Goal: Task Accomplishment & Management: Use online tool/utility

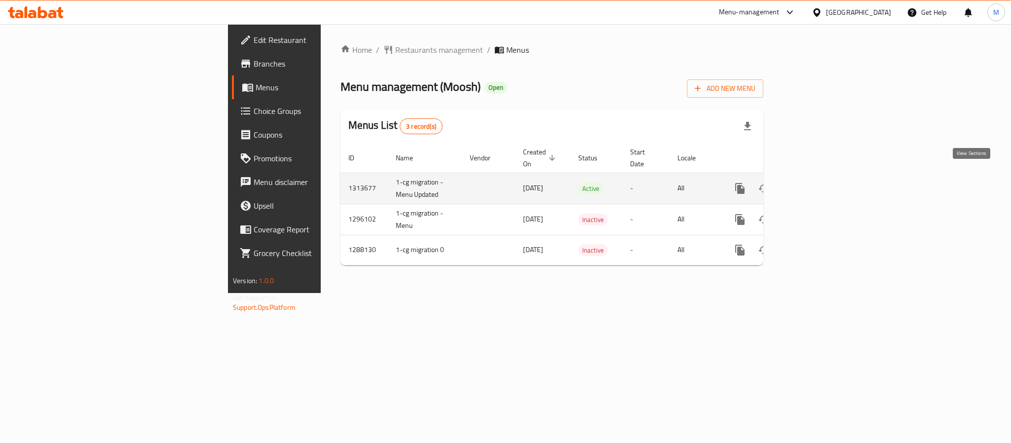
click at [817, 183] on icon "enhanced table" at bounding box center [811, 189] width 12 height 12
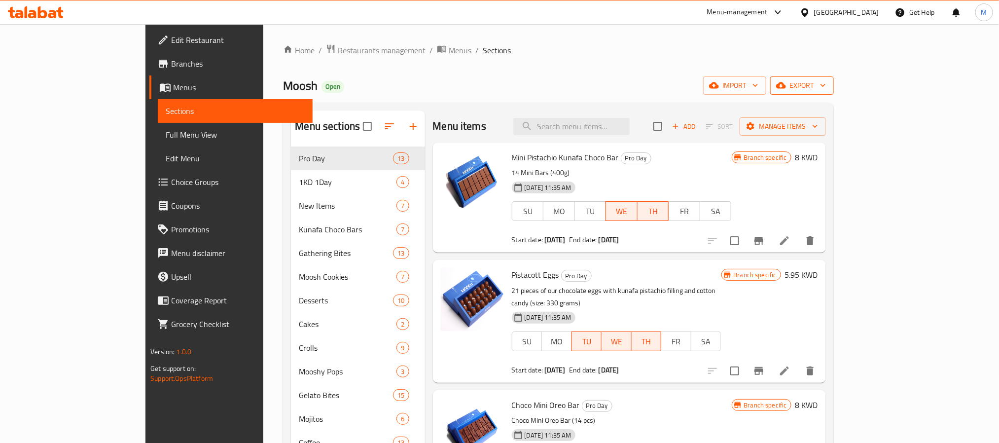
click at [826, 83] on span "export" at bounding box center [802, 85] width 48 height 12
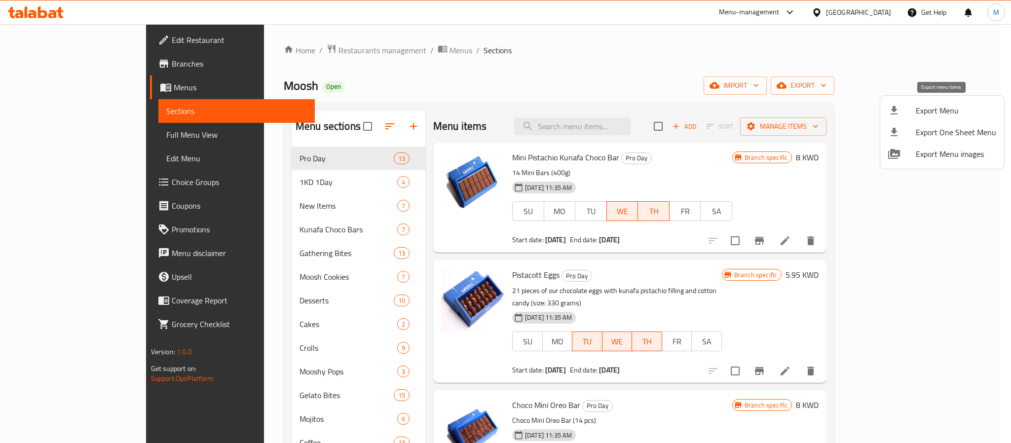
click at [939, 105] on span "Export Menu" at bounding box center [956, 111] width 80 height 12
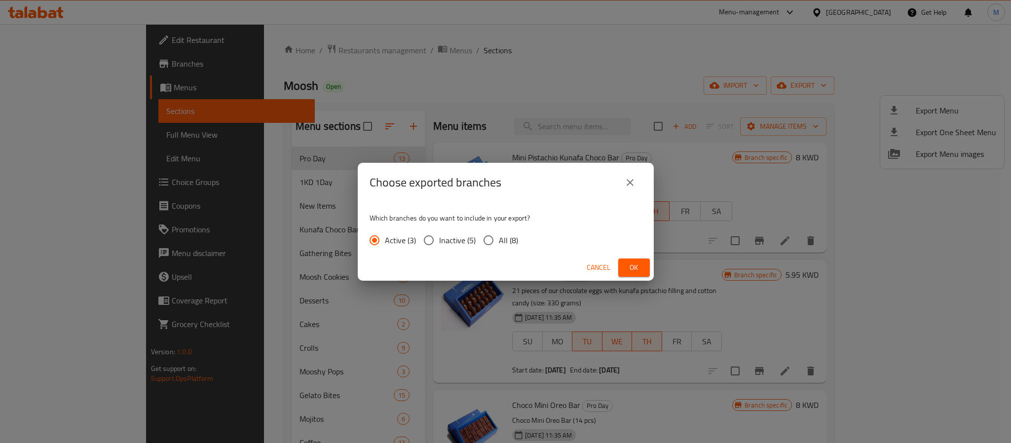
click at [510, 239] on span "All (8)" at bounding box center [508, 240] width 19 height 12
click at [499, 239] on input "All (8)" at bounding box center [488, 240] width 21 height 21
radio input "true"
click at [637, 263] on span "Ok" at bounding box center [634, 267] width 16 height 12
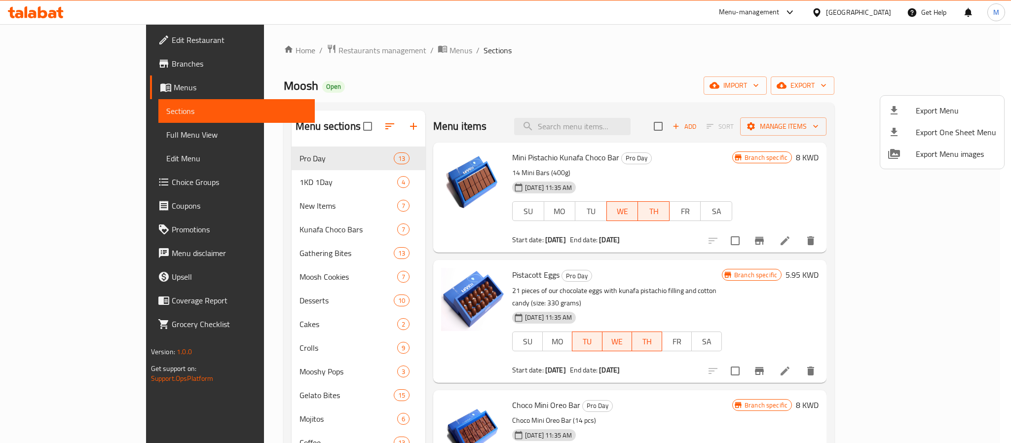
click at [622, 115] on div at bounding box center [505, 221] width 1011 height 443
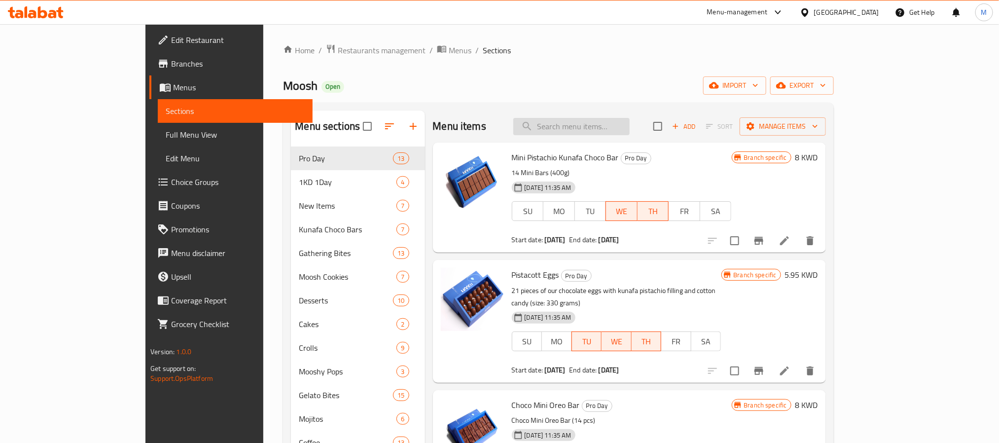
click at [622, 121] on input "search" at bounding box center [572, 126] width 116 height 17
paste input "Pistachio Kunafa Choco Bar"
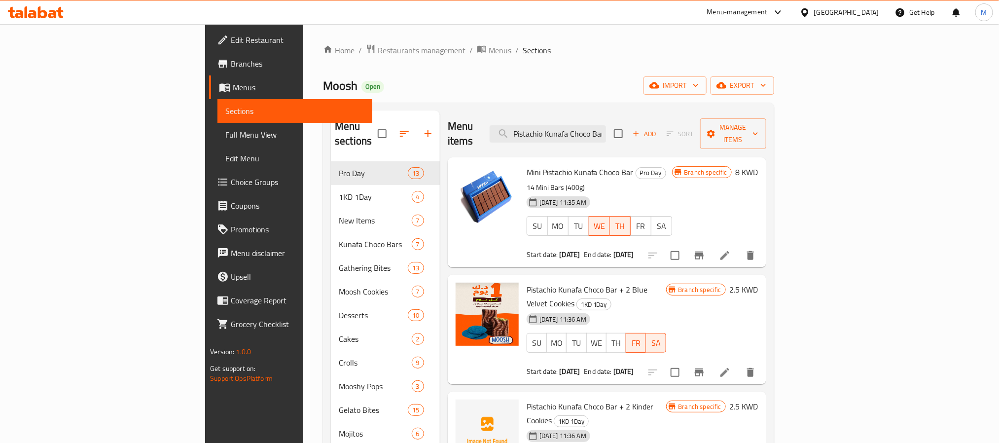
scroll to position [12, 0]
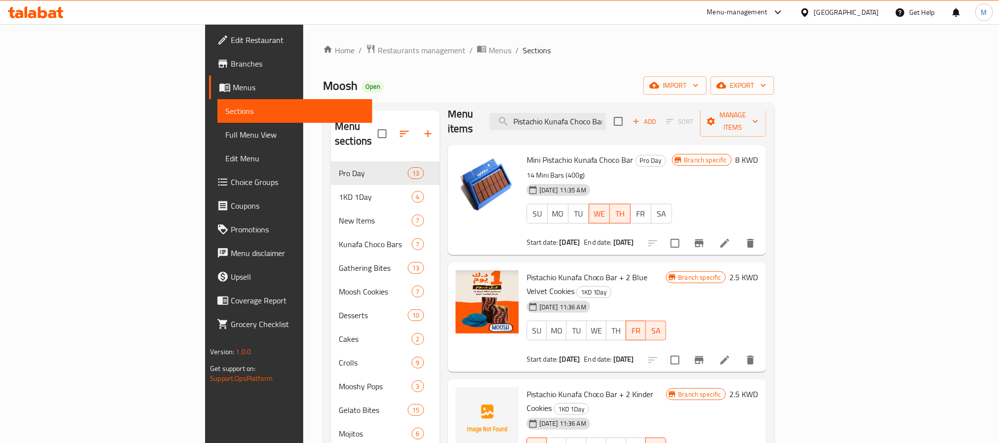
type input "Pistachio Kunafa Choco Bar"
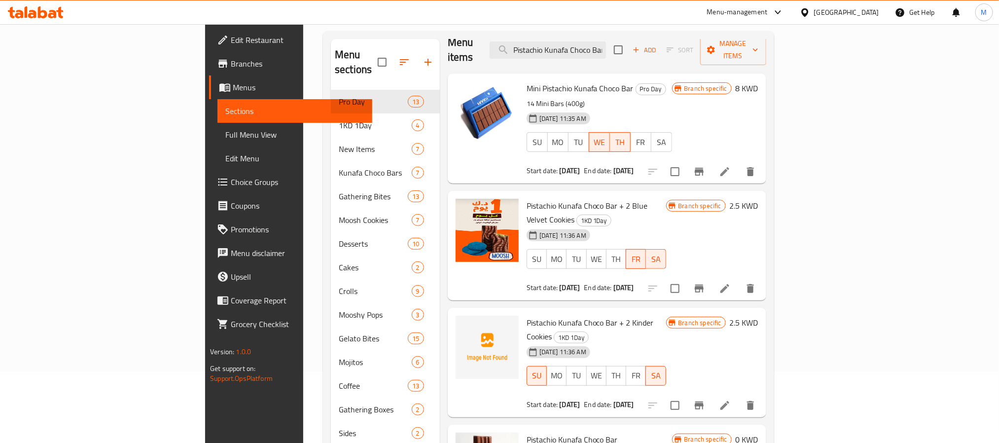
scroll to position [138, 0]
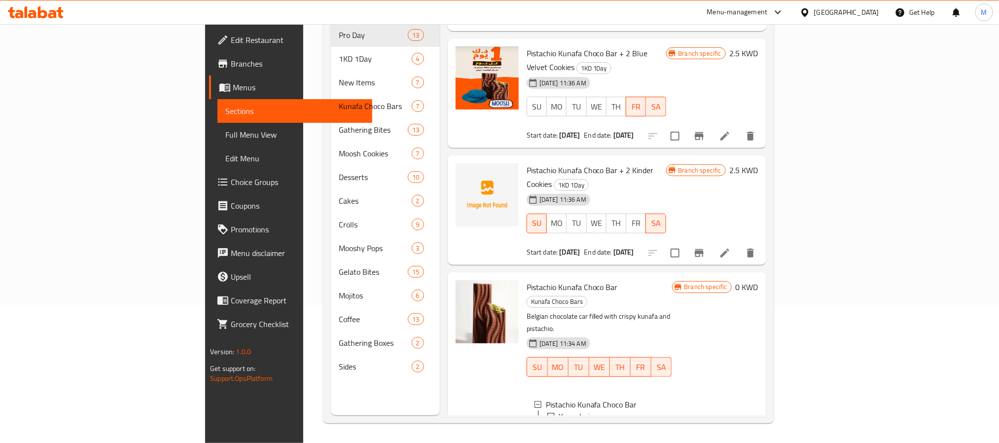
scroll to position [1, 0]
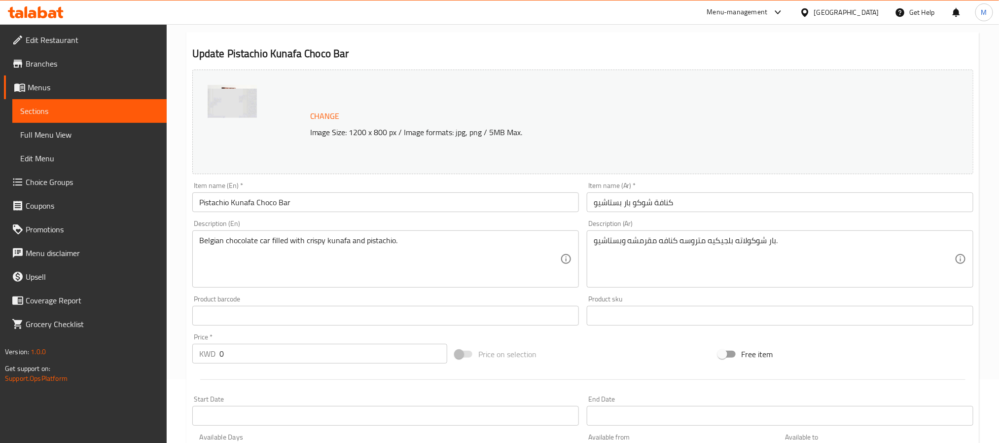
scroll to position [292, 0]
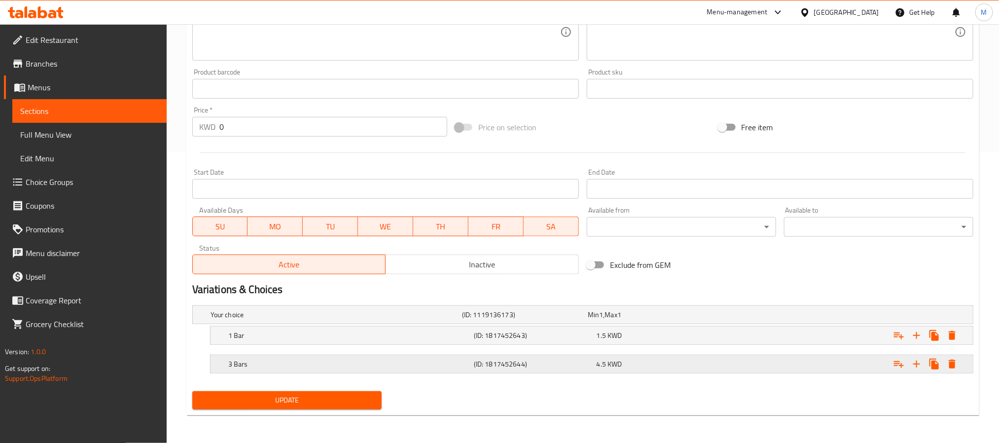
click at [649, 360] on div "4.5 KWD" at bounding box center [656, 364] width 119 height 10
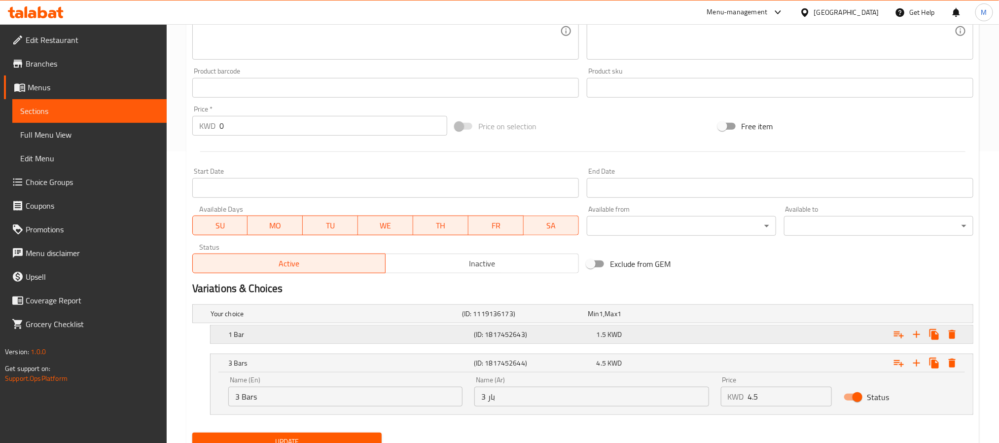
click at [686, 331] on div "1.5 KWD" at bounding box center [656, 335] width 119 height 10
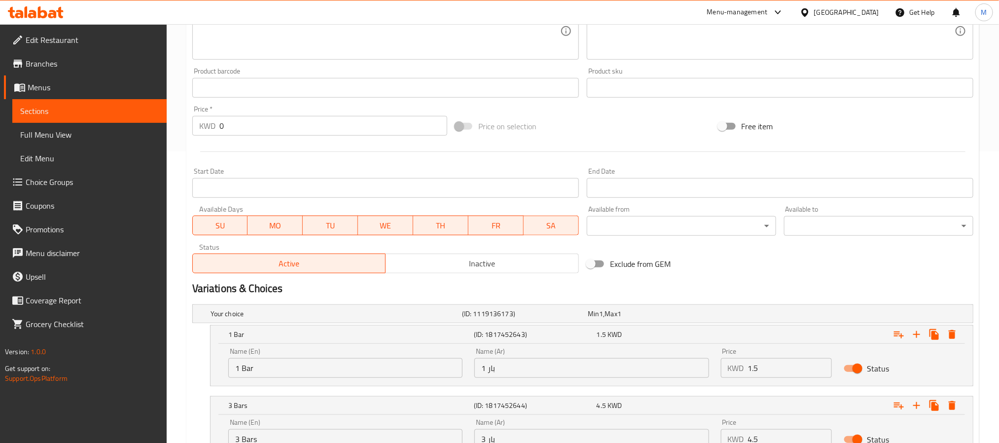
scroll to position [0, 0]
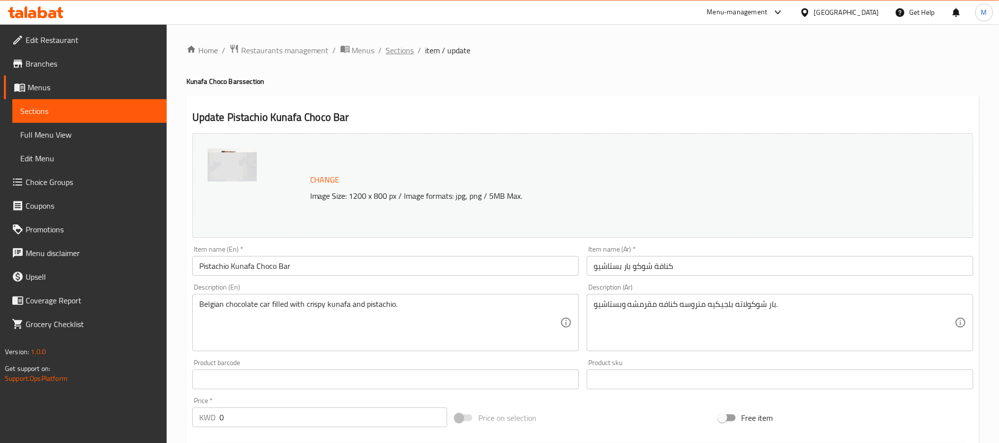
click at [391, 44] on span "Sections" at bounding box center [400, 50] width 28 height 12
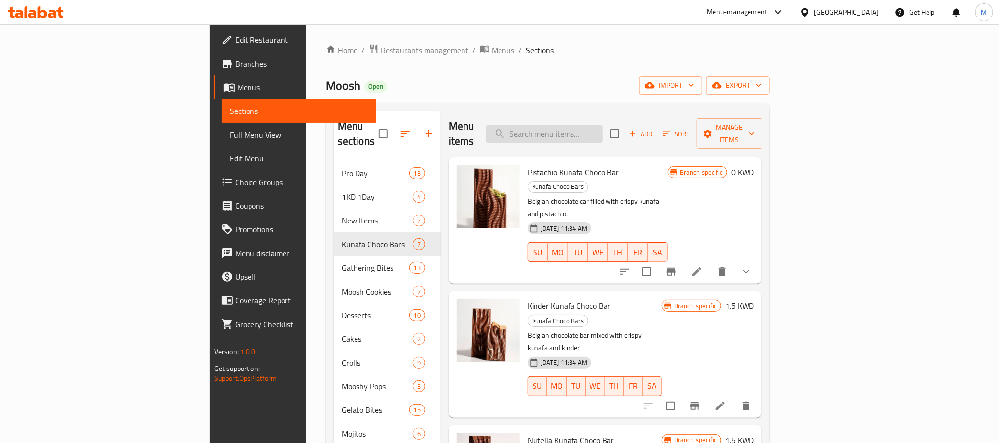
click at [603, 132] on input "search" at bounding box center [544, 133] width 116 height 17
paste input "Pistachio Kunafa Choco Bar"
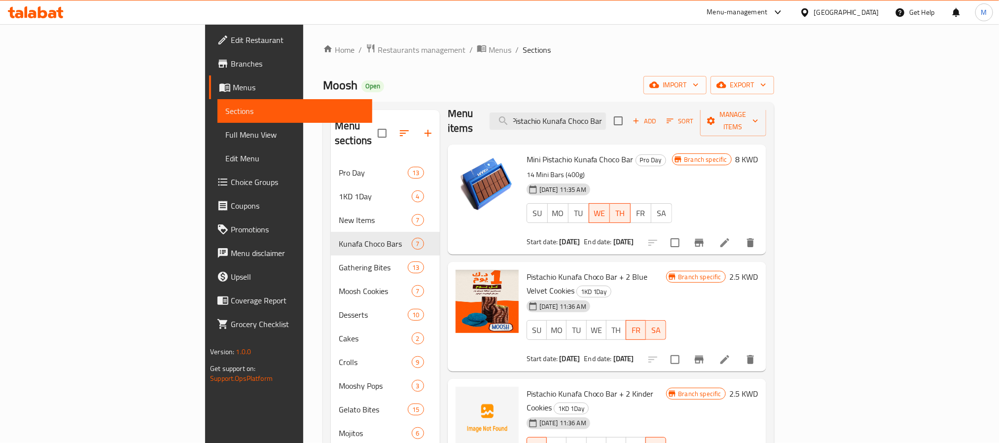
scroll to position [138, 0]
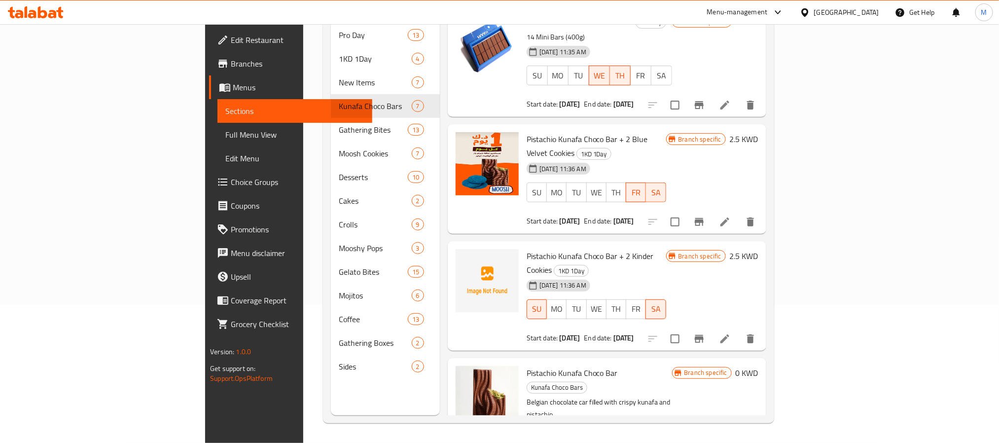
type input "Pistachio Kunafa Choco Bar"
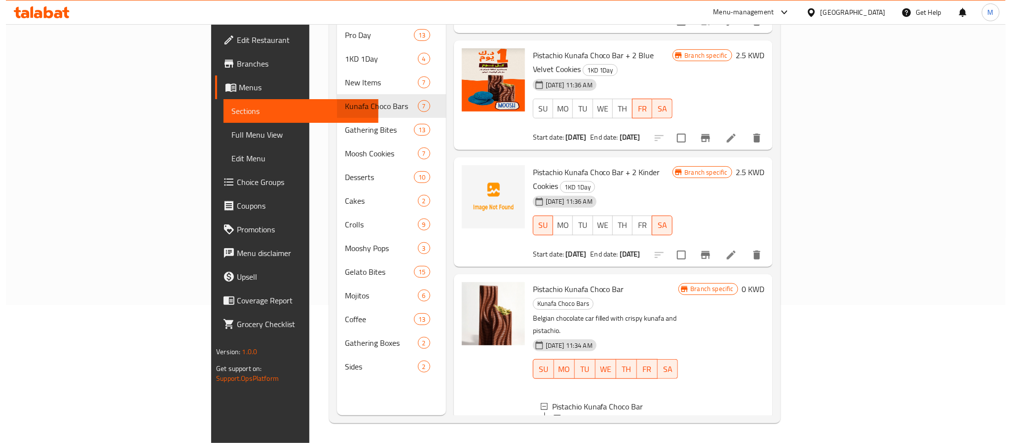
scroll to position [98, 0]
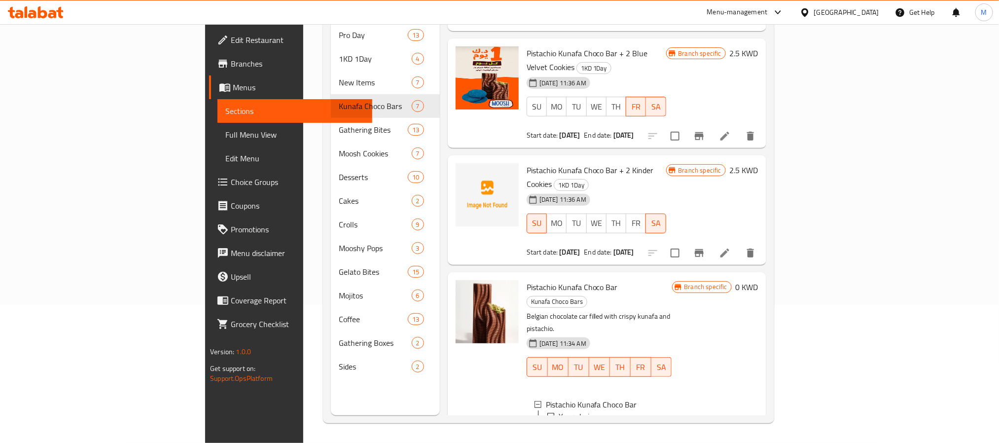
click at [572, 422] on div "1 Bar" at bounding box center [618, 428] width 93 height 12
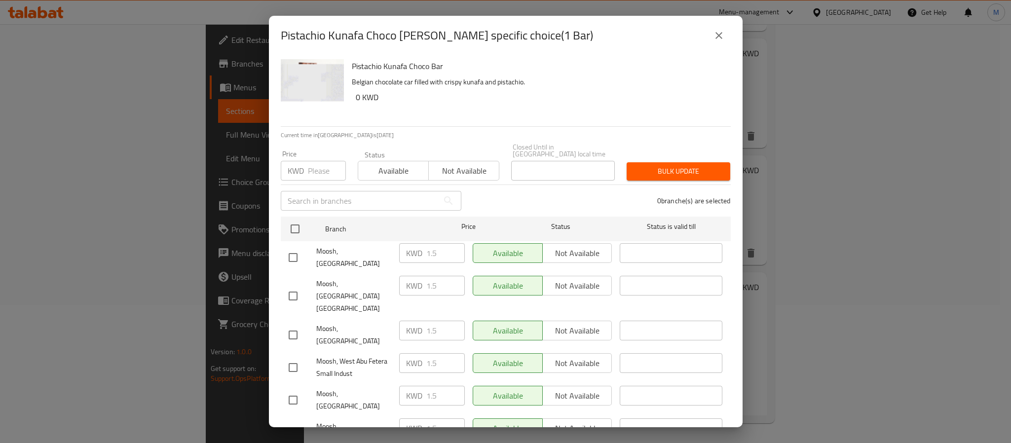
scroll to position [46, 0]
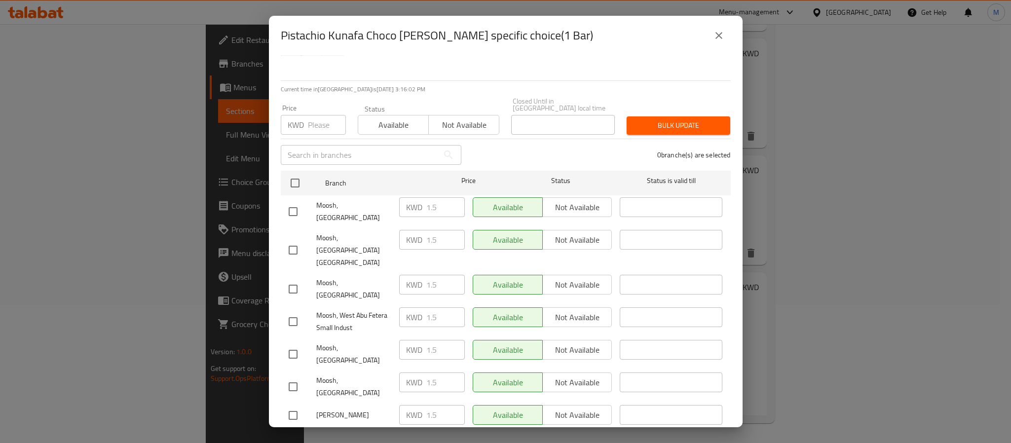
click at [781, 335] on div "Pistachio Kunafa Choco Bar - branch specific choice(1 Bar) Pistachio Kunafa Cho…" at bounding box center [505, 221] width 1011 height 443
click at [718, 31] on icon "close" at bounding box center [719, 36] width 12 height 12
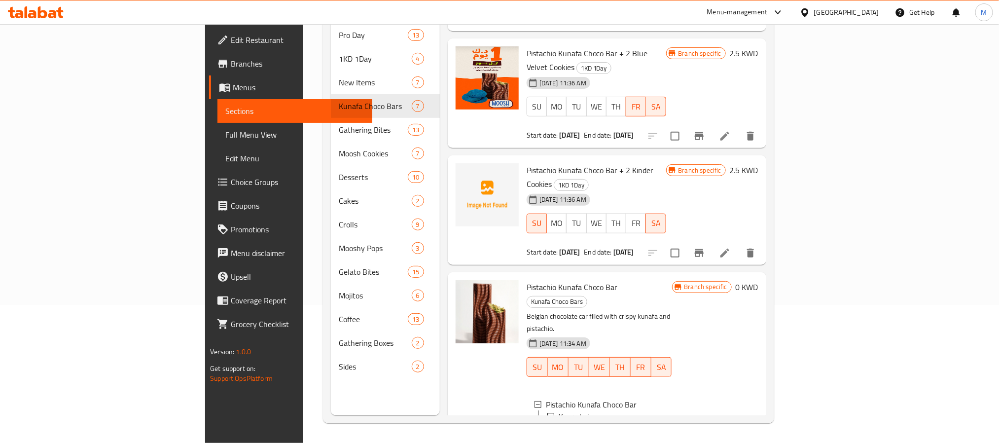
click at [572, 434] on span "3 Bars" at bounding box center [583, 440] width 22 height 12
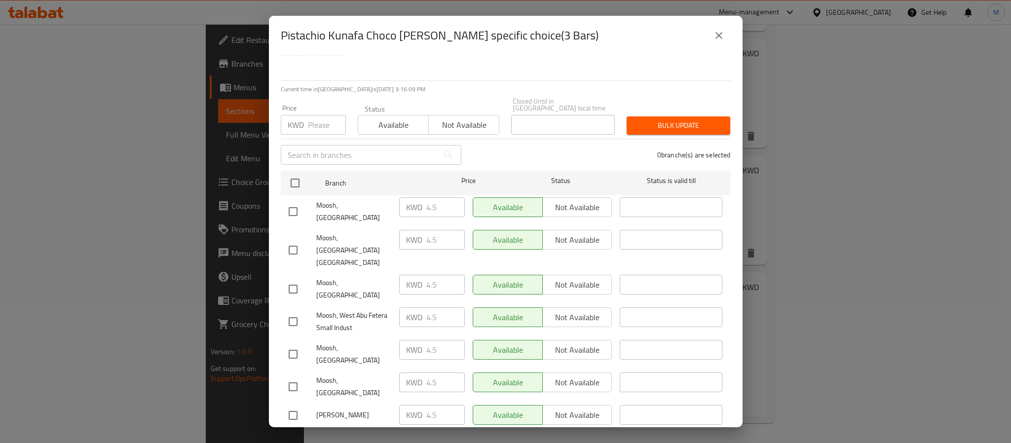
click at [887, 314] on div "Pistachio Kunafa Choco Bar - branch specific choice(3 Bars) Pistachio Kunafa Ch…" at bounding box center [505, 221] width 1011 height 443
click at [725, 33] on button "close" at bounding box center [719, 36] width 24 height 24
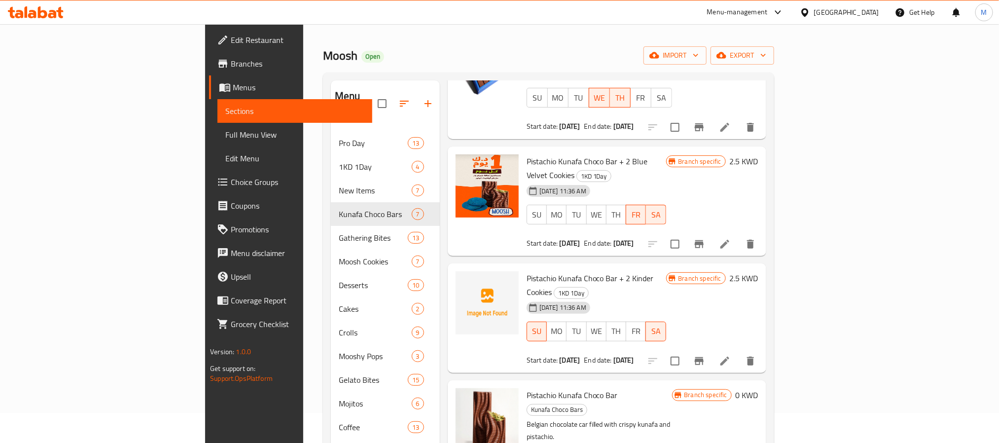
scroll to position [0, 0]
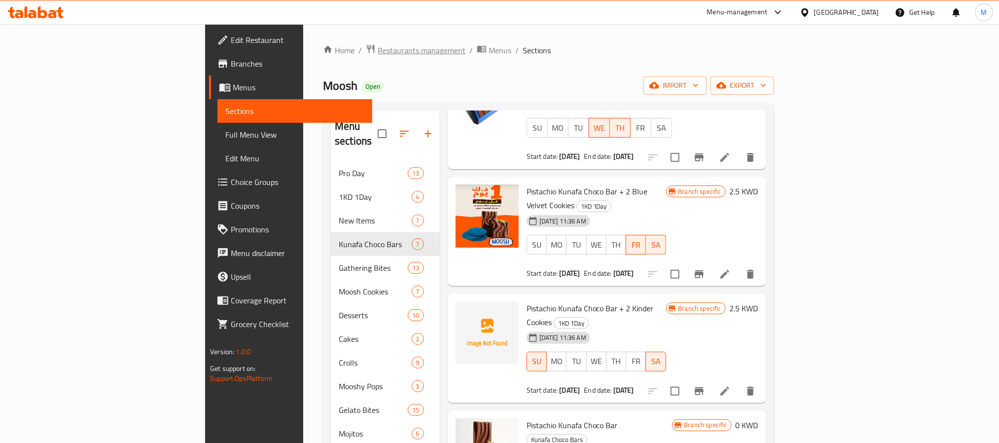
click at [378, 54] on span "Restaurants management" at bounding box center [422, 50] width 88 height 12
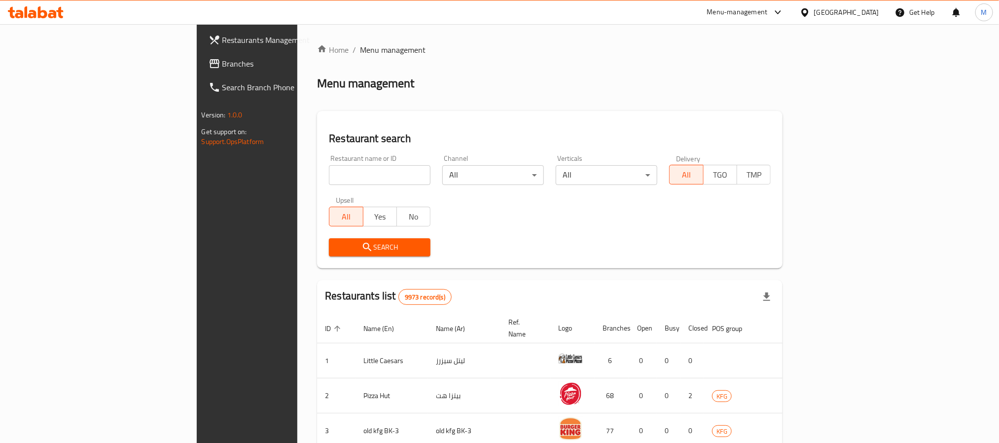
click at [222, 58] on span "Branches" at bounding box center [288, 64] width 133 height 12
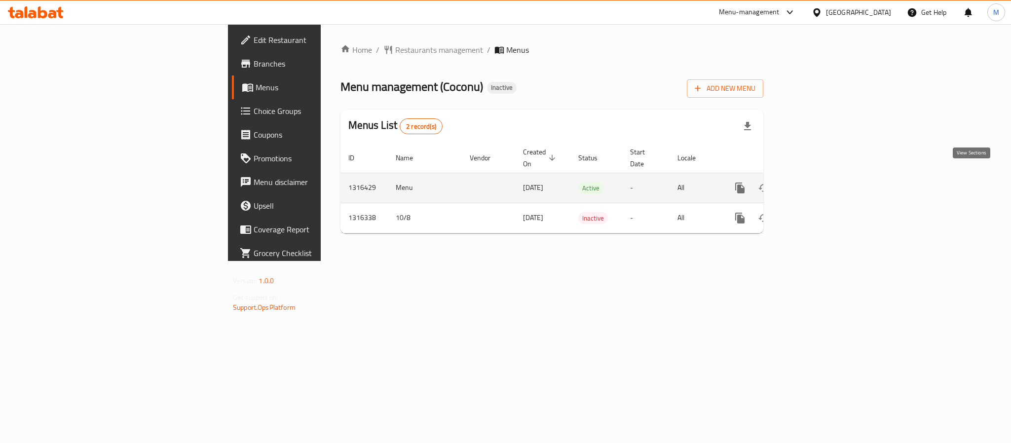
click at [817, 182] on icon "enhanced table" at bounding box center [811, 188] width 12 height 12
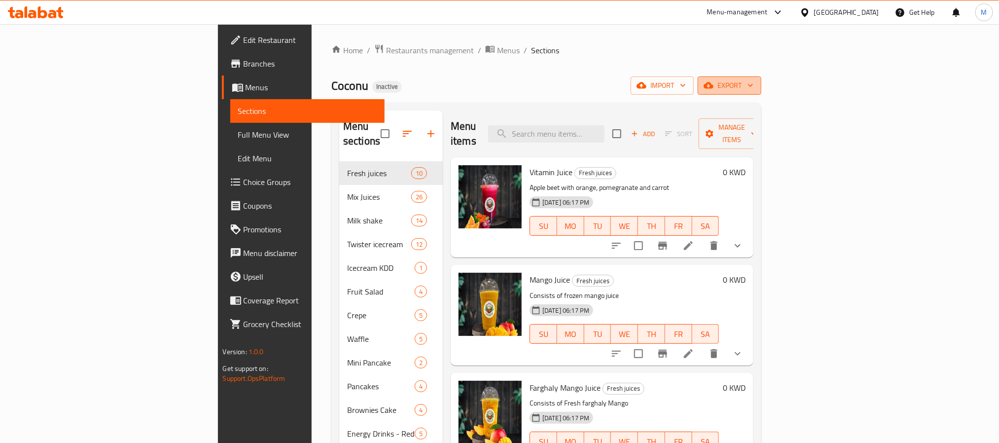
click at [762, 78] on button "export" at bounding box center [730, 85] width 64 height 18
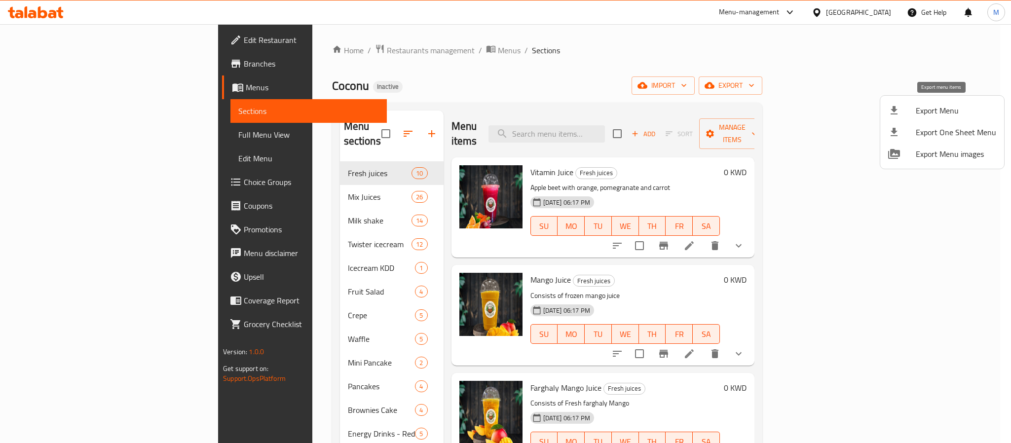
click at [955, 114] on span "Export Menu" at bounding box center [956, 111] width 80 height 12
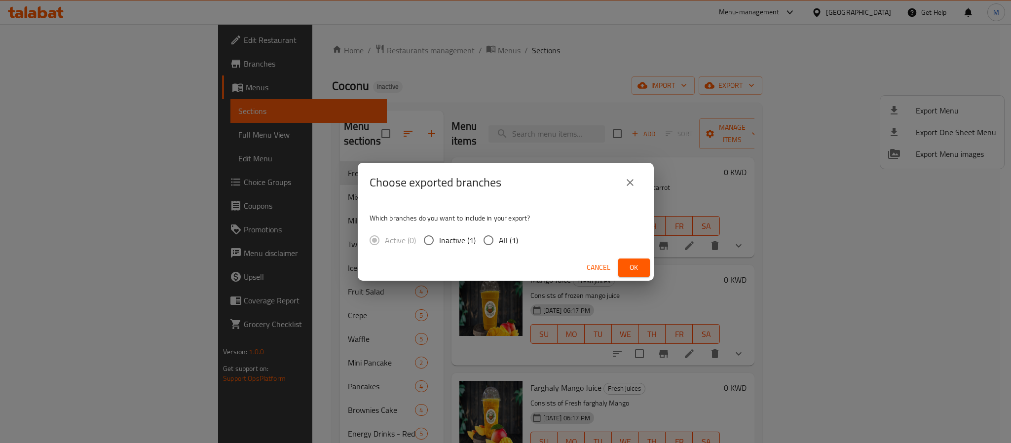
click at [511, 236] on span "All (1)" at bounding box center [508, 240] width 19 height 12
click at [499, 236] on input "All (1)" at bounding box center [488, 240] width 21 height 21
radio input "true"
click at [626, 259] on button "Ok" at bounding box center [634, 267] width 32 height 18
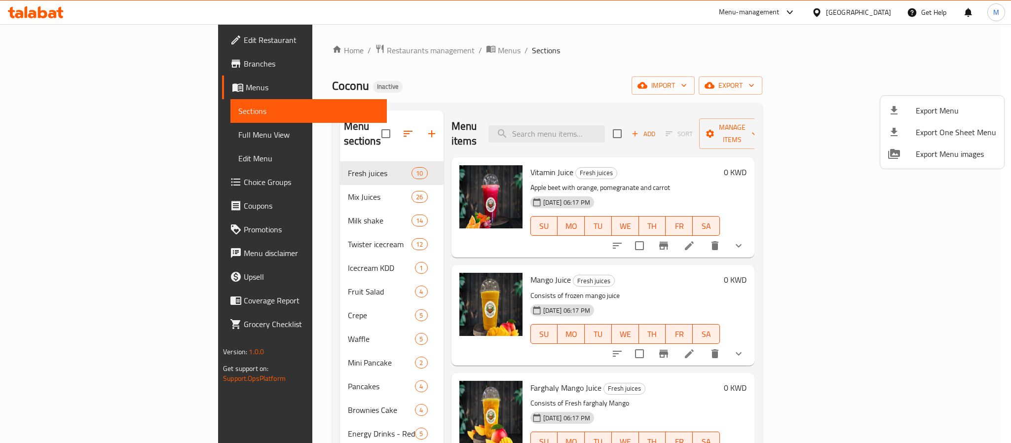
click at [881, 18] on div at bounding box center [505, 221] width 1011 height 443
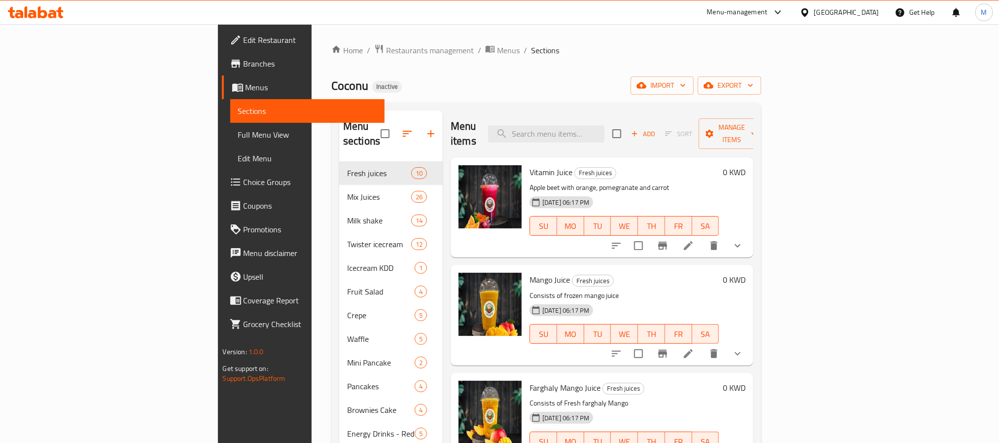
click at [879, 14] on div "Kuwait" at bounding box center [846, 12] width 65 height 11
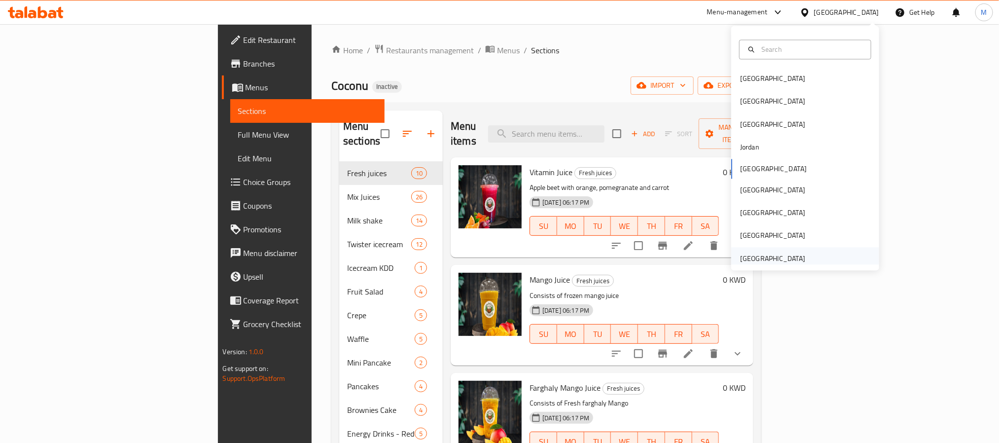
click at [783, 262] on div "United Arab Emirates" at bounding box center [772, 258] width 65 height 11
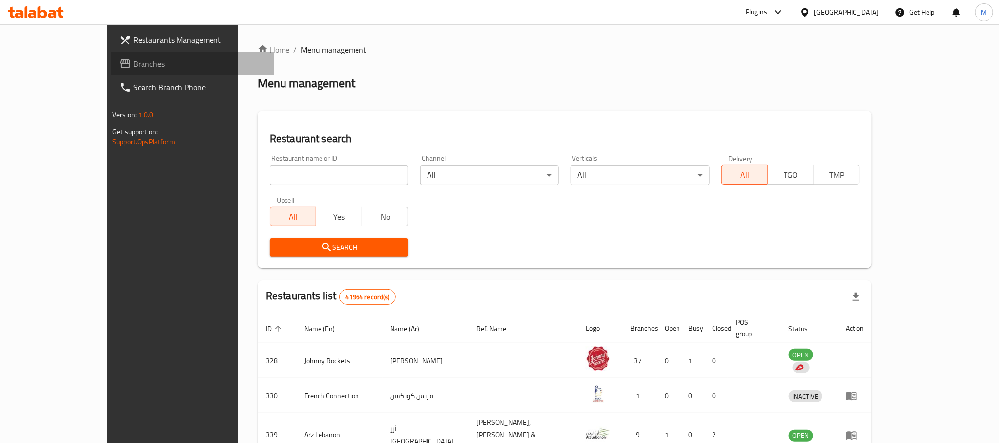
click at [133, 62] on span "Branches" at bounding box center [199, 64] width 133 height 12
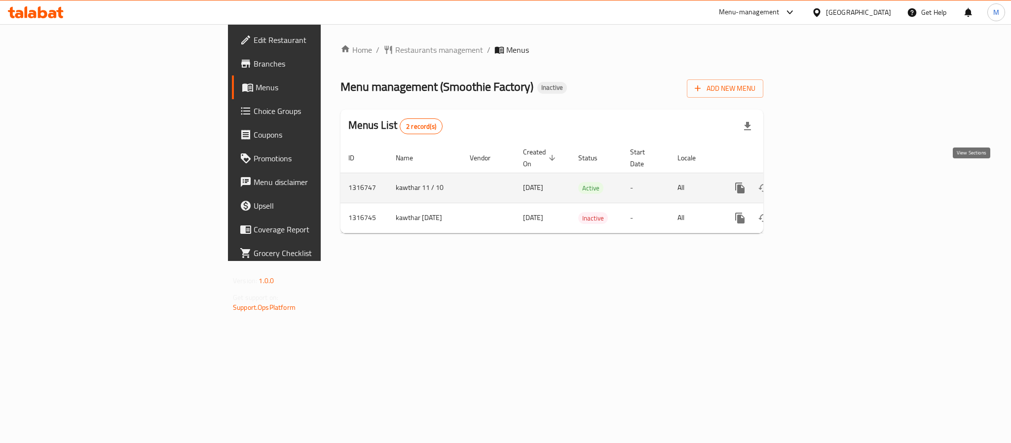
click at [823, 176] on link "enhanced table" at bounding box center [811, 188] width 24 height 24
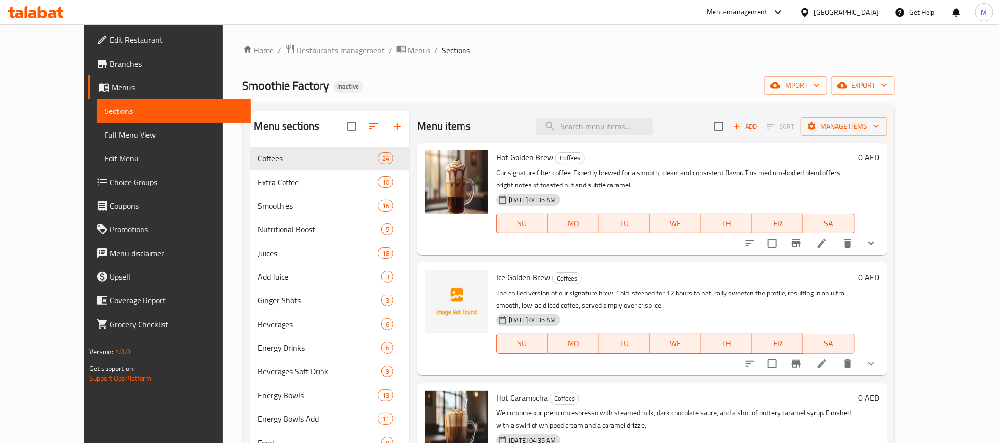
click at [896, 74] on div "Home / Restaurants management / Menus / Sections Smoothie Factory Inactive impo…" at bounding box center [569, 302] width 653 height 517
click at [889, 82] on icon "button" at bounding box center [885, 85] width 10 height 10
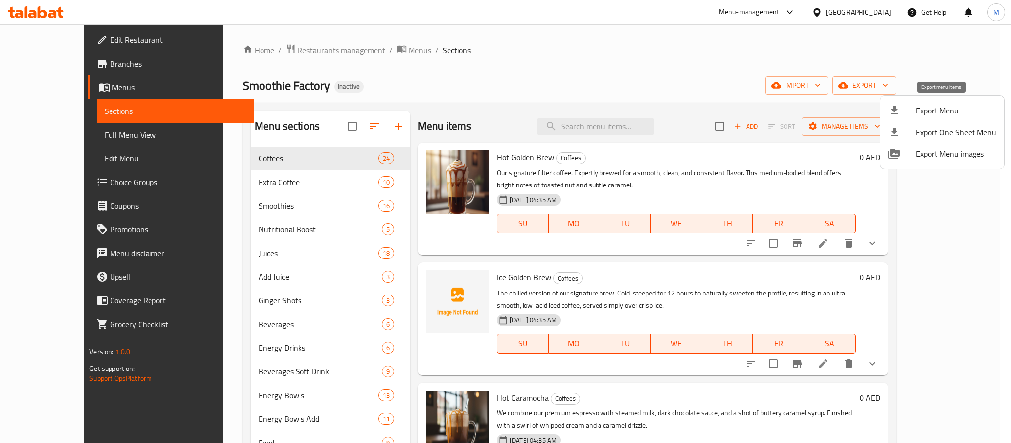
click at [934, 109] on span "Export Menu" at bounding box center [956, 111] width 80 height 12
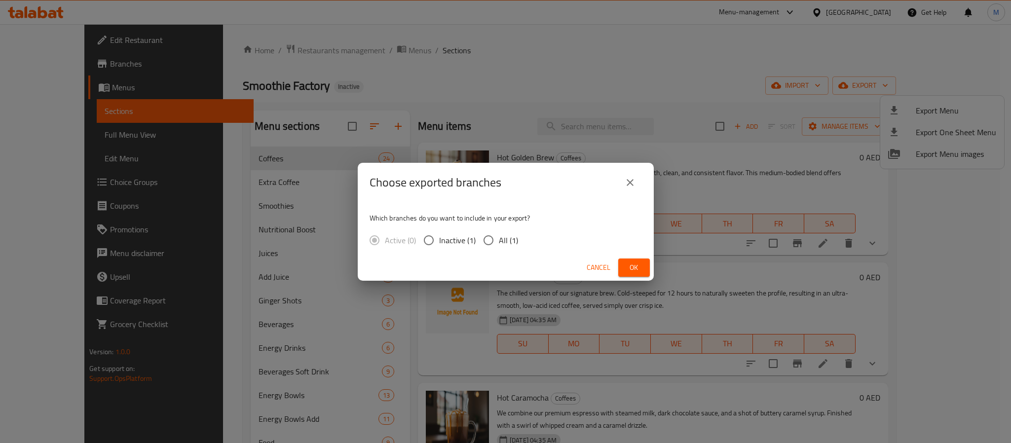
click at [489, 244] on input "All (1)" at bounding box center [488, 240] width 21 height 21
radio input "true"
drag, startPoint x: 644, startPoint y: 268, endPoint x: 644, endPoint y: 260, distance: 7.9
click at [644, 268] on button "Ok" at bounding box center [634, 267] width 32 height 18
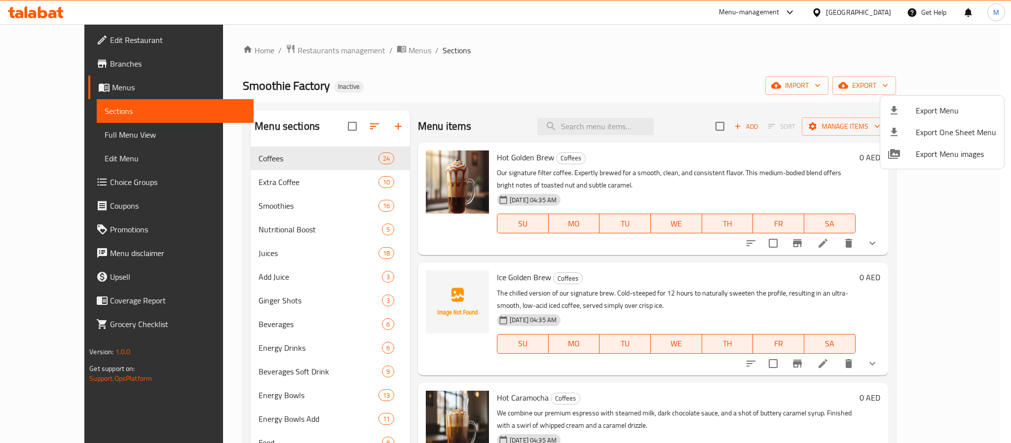
click at [623, 132] on div at bounding box center [505, 221] width 1011 height 443
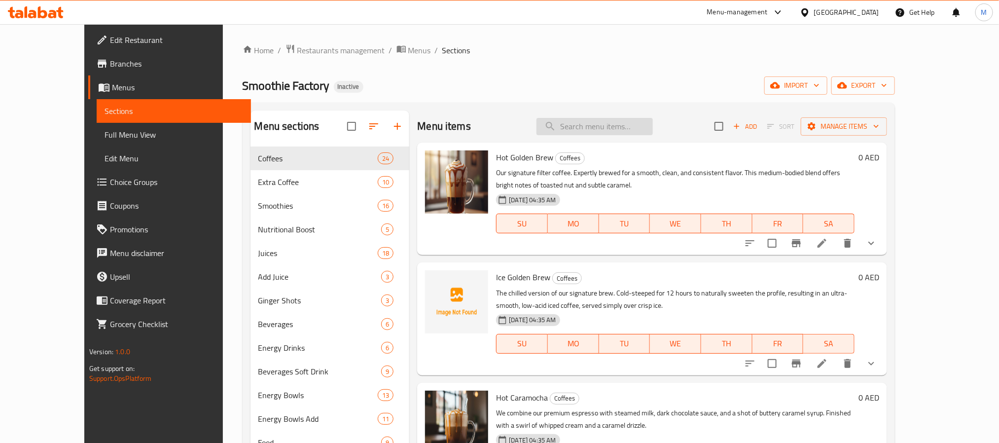
click at [624, 127] on input "search" at bounding box center [595, 126] width 116 height 17
paste input "Tropical Powershake Smoothie"
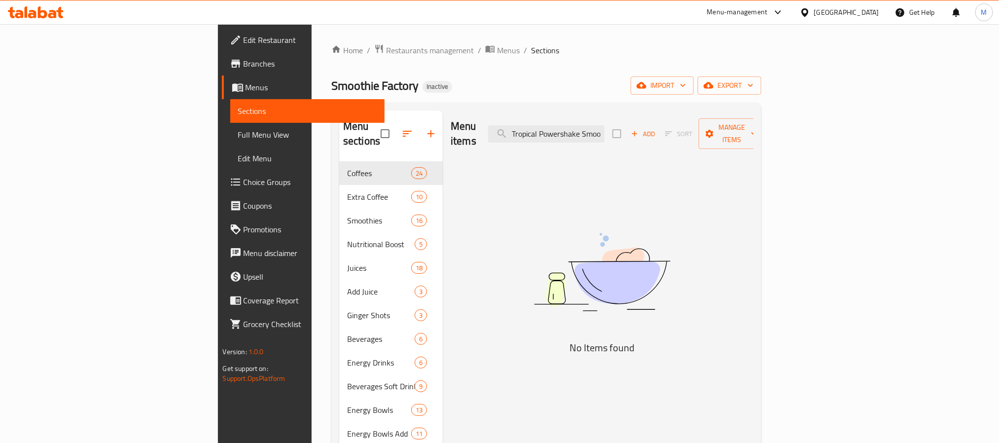
drag, startPoint x: 656, startPoint y: 127, endPoint x: 344, endPoint y: 117, distance: 312.4
click at [451, 126] on div "Menu items Tropical Powershake Smoothie Add Sort Manage items" at bounding box center [602, 133] width 303 height 47
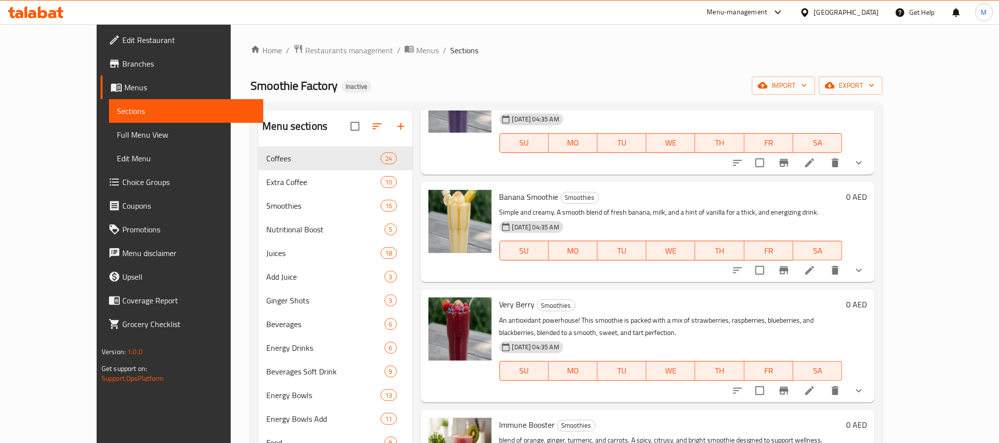
scroll to position [348, 0]
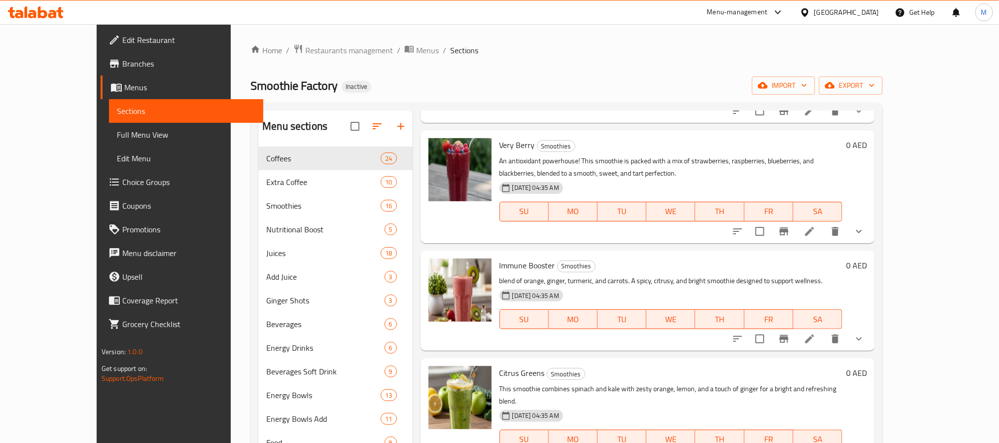
type input "Smoothie"
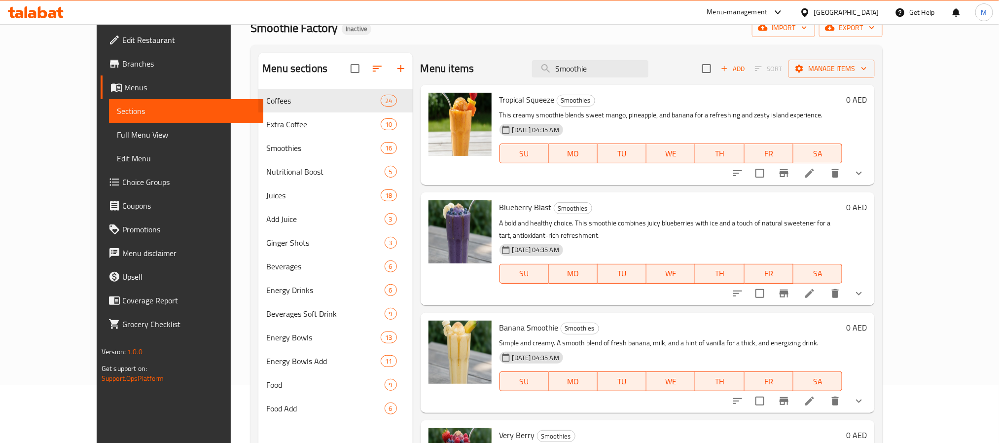
scroll to position [0, 0]
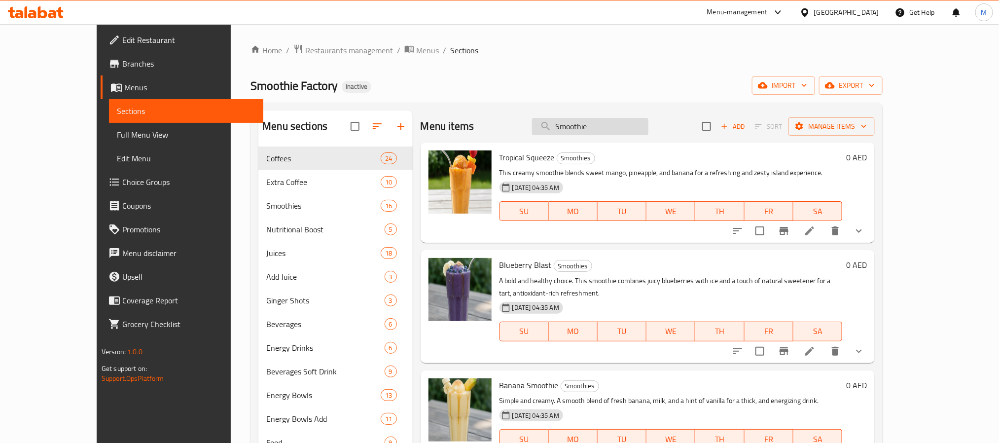
click at [625, 123] on input "Smoothie" at bounding box center [590, 126] width 116 height 17
paste input "search"
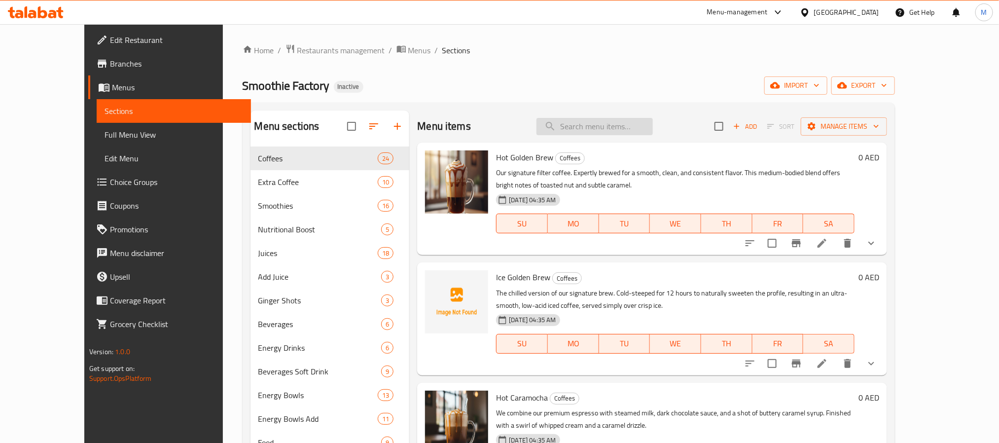
click at [628, 126] on input "search" at bounding box center [595, 126] width 116 height 17
paste input "Cappuccino"
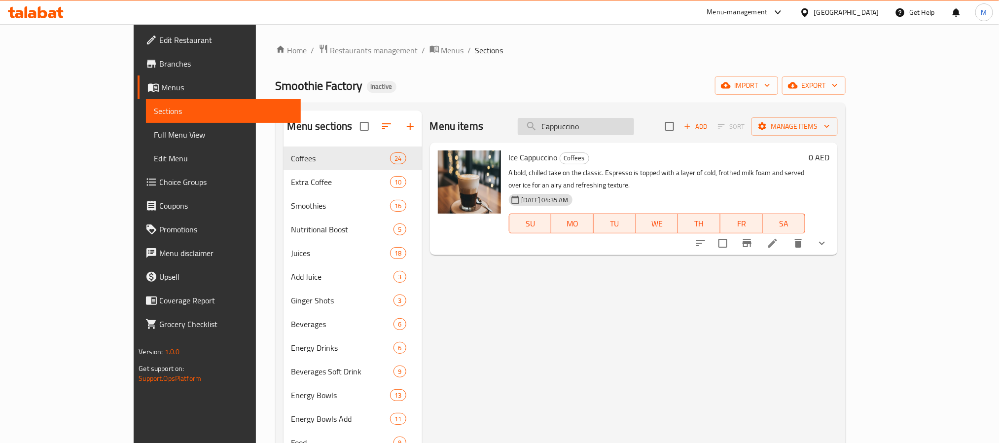
click at [634, 132] on input "Cappuccino" at bounding box center [576, 126] width 116 height 17
paste input "ocomocha"
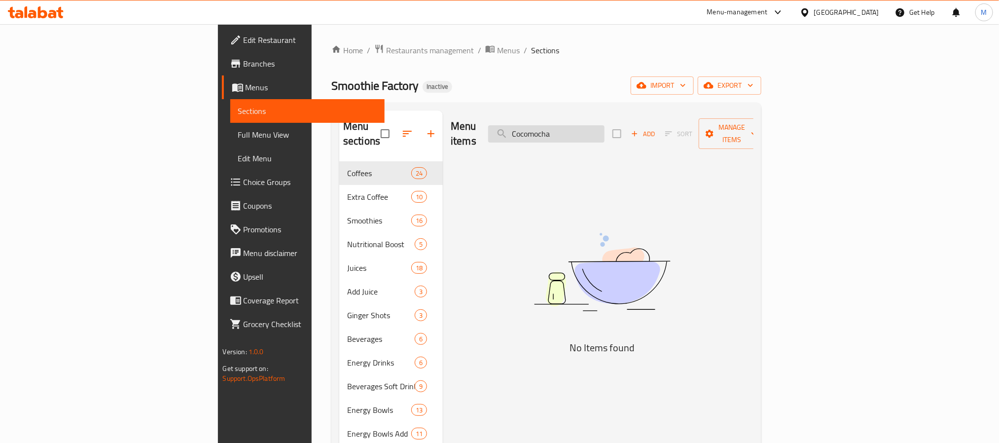
click at [605, 127] on input "Cocomocha" at bounding box center [546, 133] width 116 height 17
drag, startPoint x: 610, startPoint y: 127, endPoint x: 463, endPoint y: 126, distance: 146.5
click at [464, 126] on div "Menu items Coco mocha Add Sort Manage items" at bounding box center [602, 133] width 303 height 47
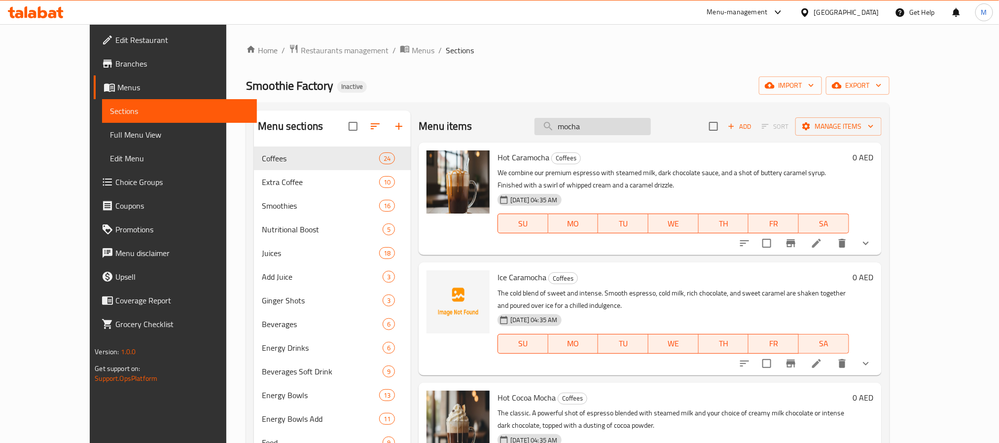
click at [628, 121] on input "mocha" at bounding box center [593, 126] width 116 height 17
paste input "Golden Brew"
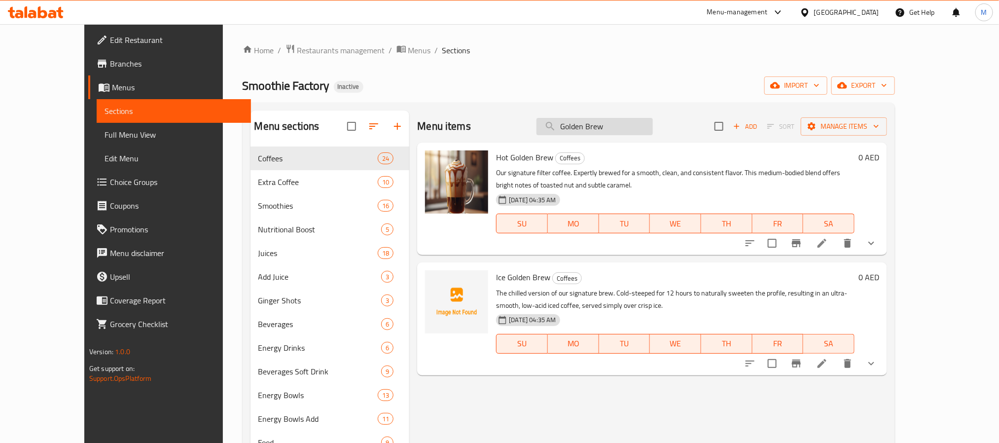
click at [653, 123] on input "Golden Brew" at bounding box center [595, 126] width 116 height 17
click at [653, 126] on input "Golden Brew" at bounding box center [595, 126] width 116 height 17
paste input "Latte"
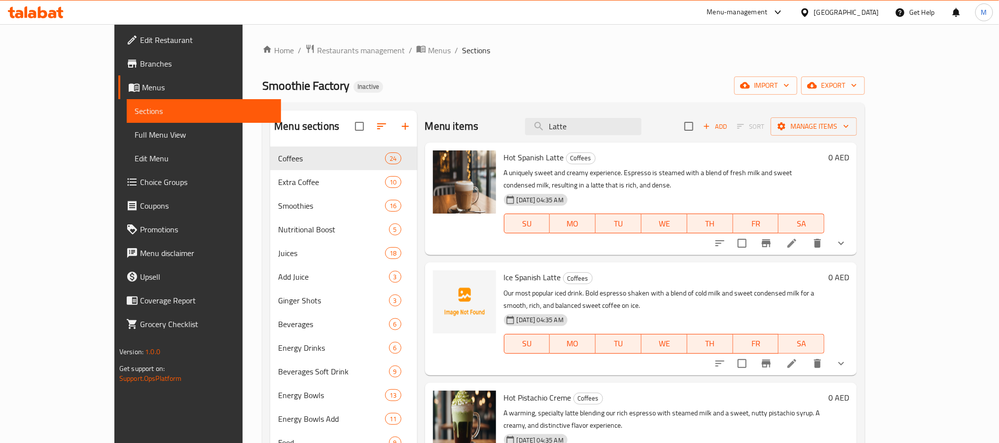
type input "Latte"
click at [871, 7] on div "United Arab Emirates" at bounding box center [846, 12] width 65 height 11
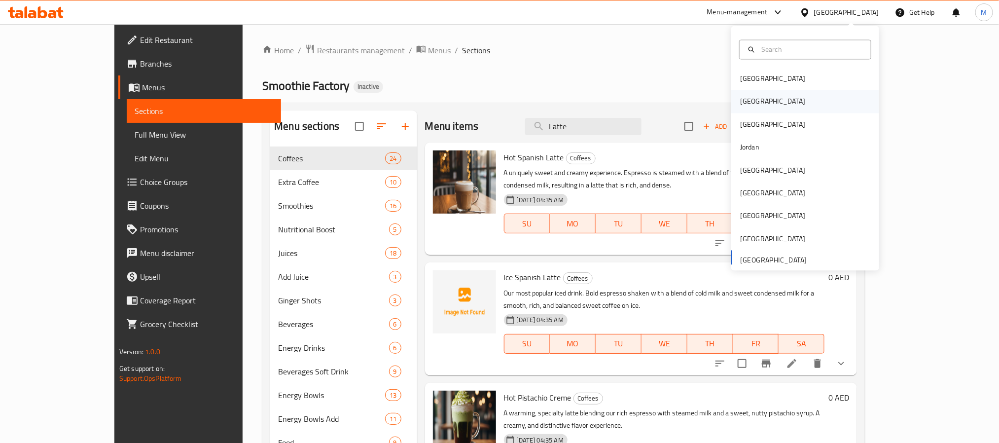
click at [761, 98] on div "Egypt" at bounding box center [806, 101] width 148 height 23
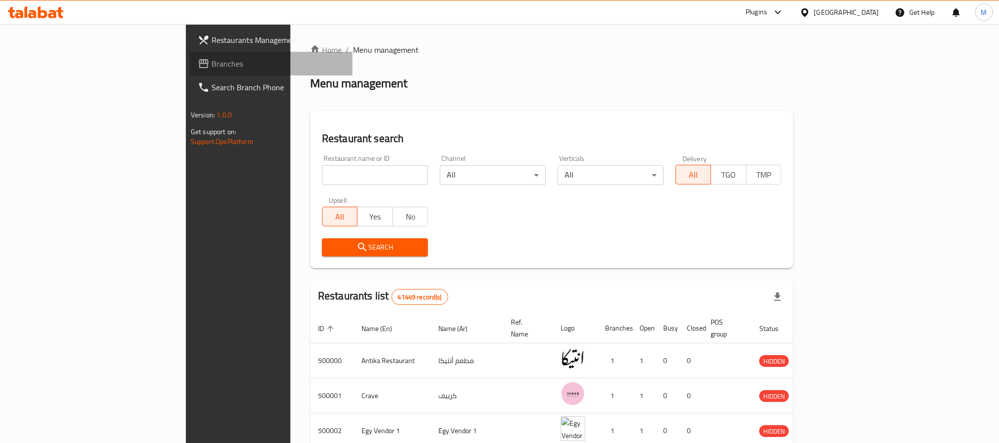
click at [212, 66] on span "Branches" at bounding box center [278, 64] width 133 height 12
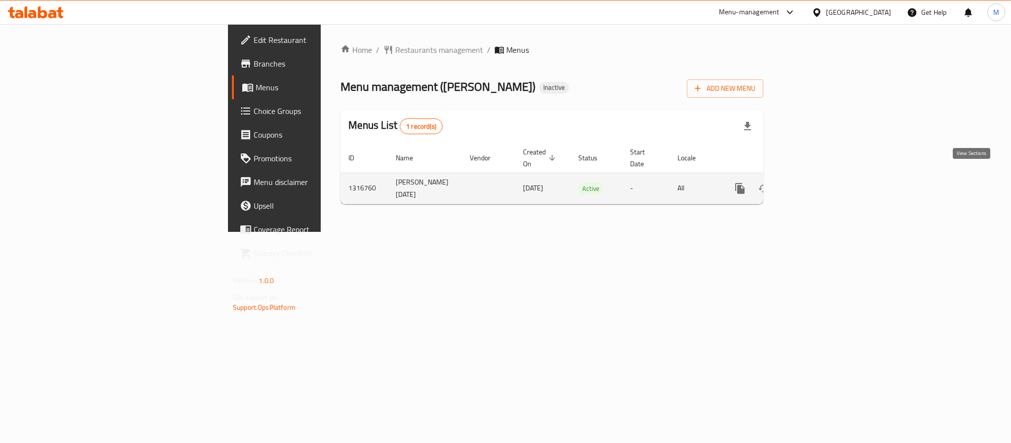
click at [823, 185] on link "enhanced table" at bounding box center [811, 189] width 24 height 24
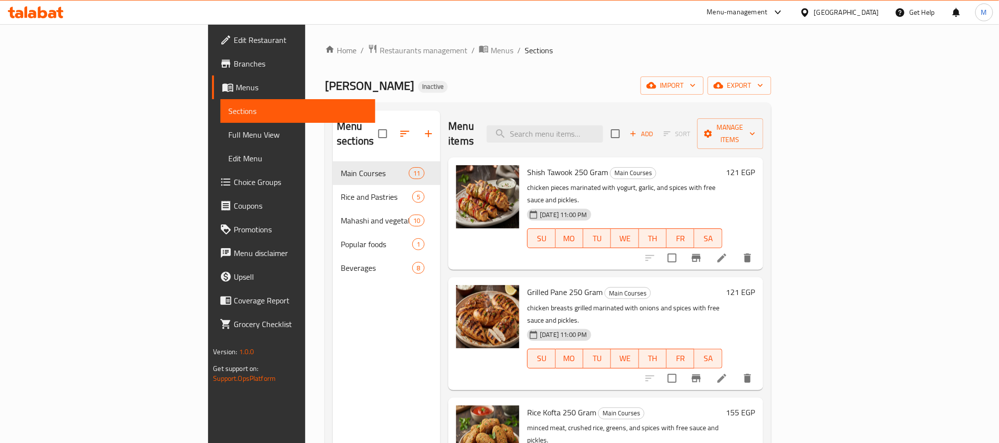
click at [771, 98] on div "Home / Restaurants management / Menus / Sections Akl Nina Inactive import expor…" at bounding box center [548, 302] width 446 height 517
click at [766, 88] on icon "button" at bounding box center [761, 85] width 10 height 10
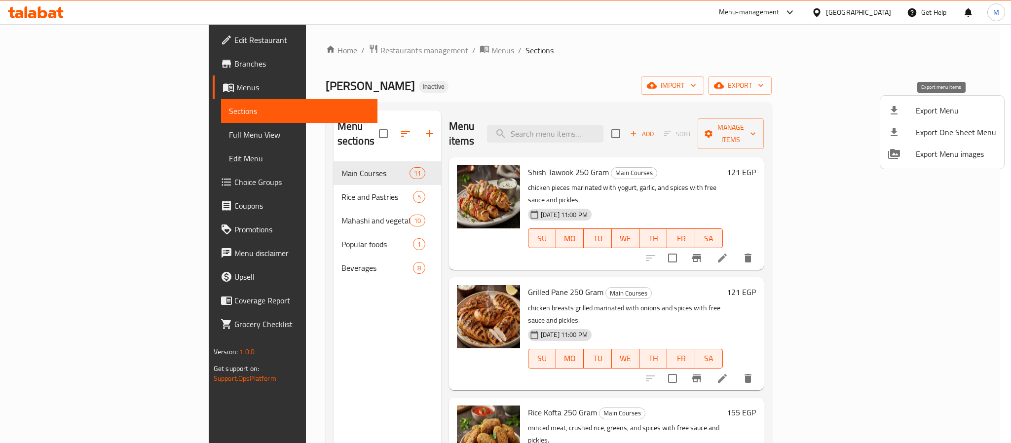
click at [953, 118] on li "Export Menu" at bounding box center [942, 111] width 124 height 22
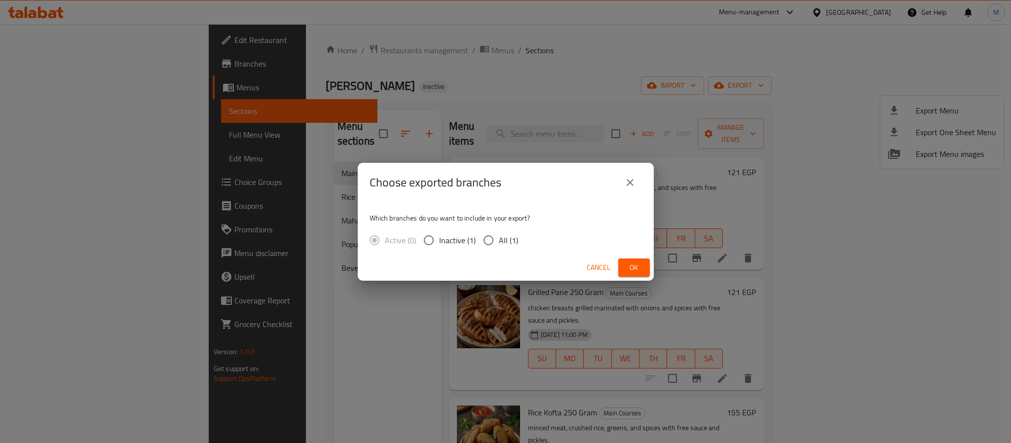
click at [506, 243] on span "All (1)" at bounding box center [508, 240] width 19 height 12
click at [499, 243] on input "All (1)" at bounding box center [488, 240] width 21 height 21
radio input "true"
click at [629, 266] on span "Ok" at bounding box center [634, 267] width 16 height 12
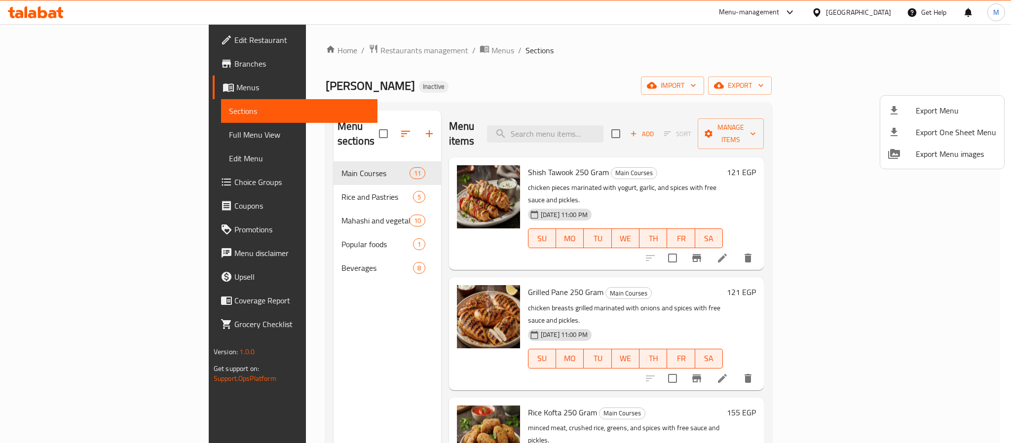
click at [881, 12] on div at bounding box center [505, 221] width 1011 height 443
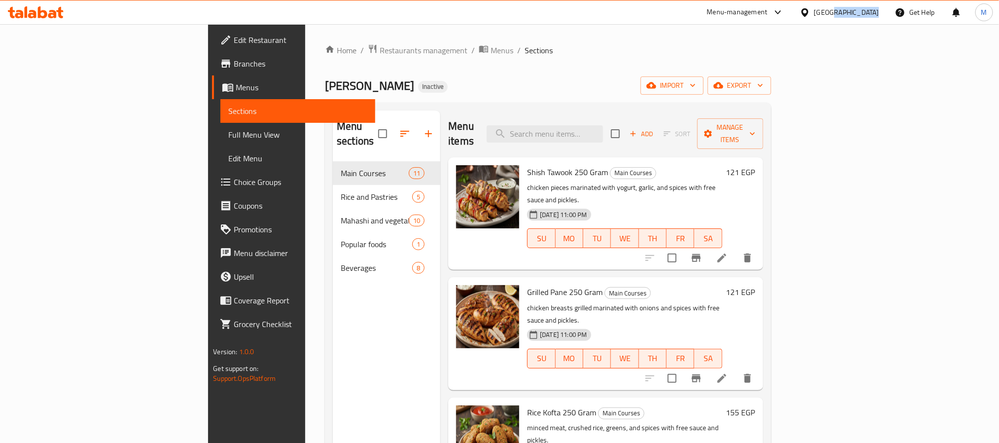
click at [881, 12] on div "Egypt" at bounding box center [839, 12] width 95 height 24
click at [862, 15] on div "Egypt" at bounding box center [846, 12] width 65 height 11
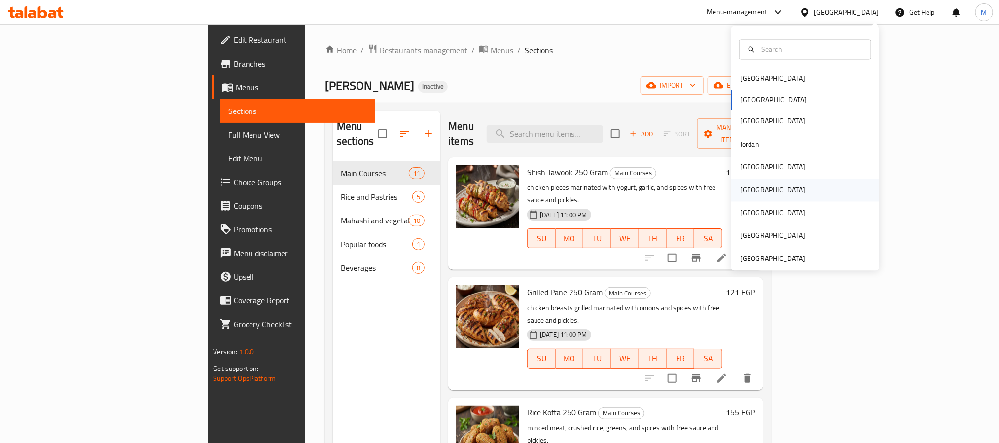
click at [742, 189] on div "Oman" at bounding box center [772, 189] width 65 height 11
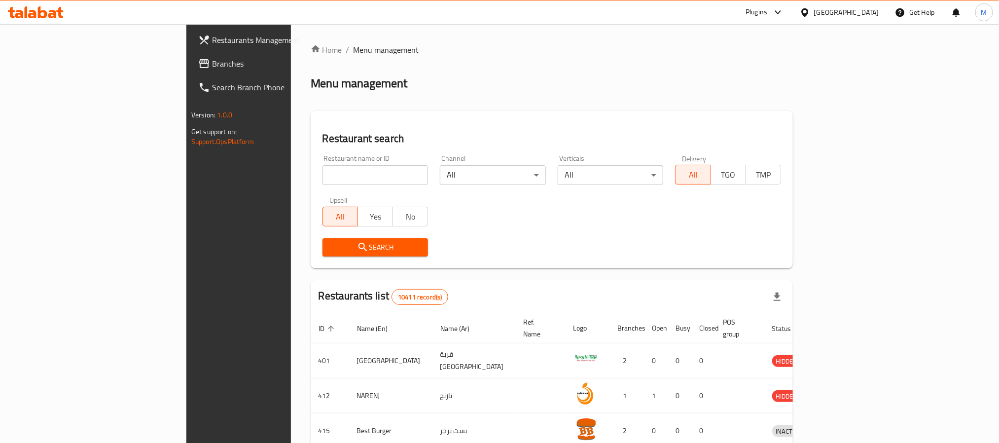
click at [212, 64] on span "Branches" at bounding box center [278, 64] width 133 height 12
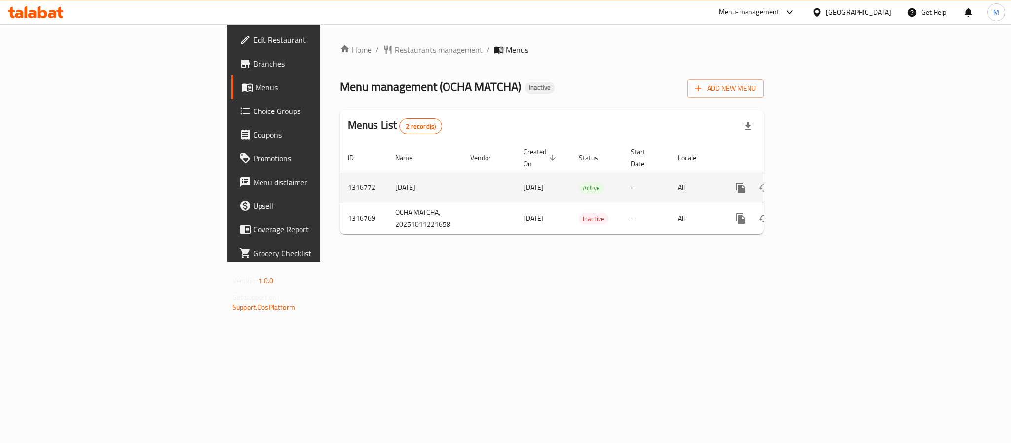
click at [817, 182] on icon "enhanced table" at bounding box center [812, 188] width 12 height 12
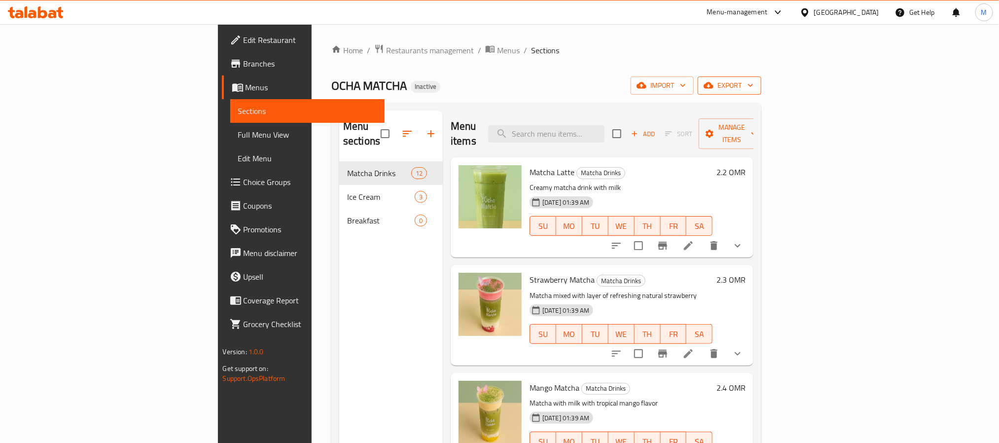
click at [756, 89] on icon "button" at bounding box center [751, 85] width 10 height 10
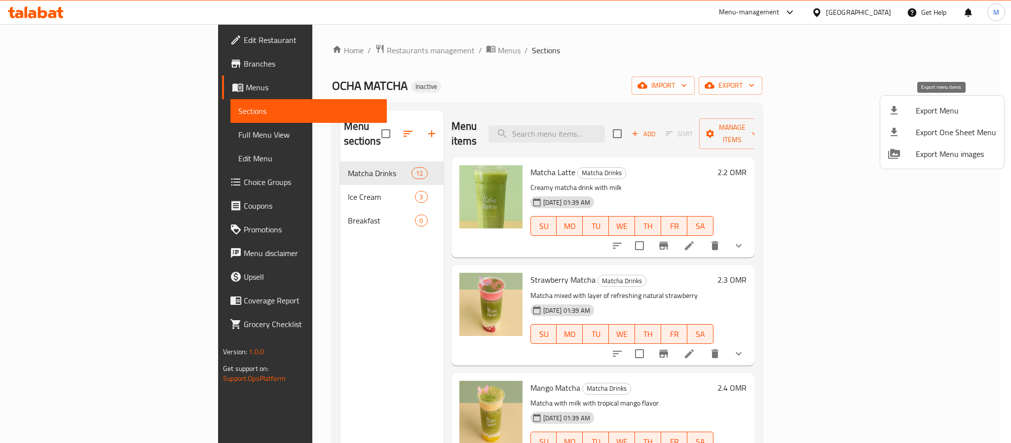
click at [965, 102] on li "Export Menu" at bounding box center [942, 111] width 124 height 22
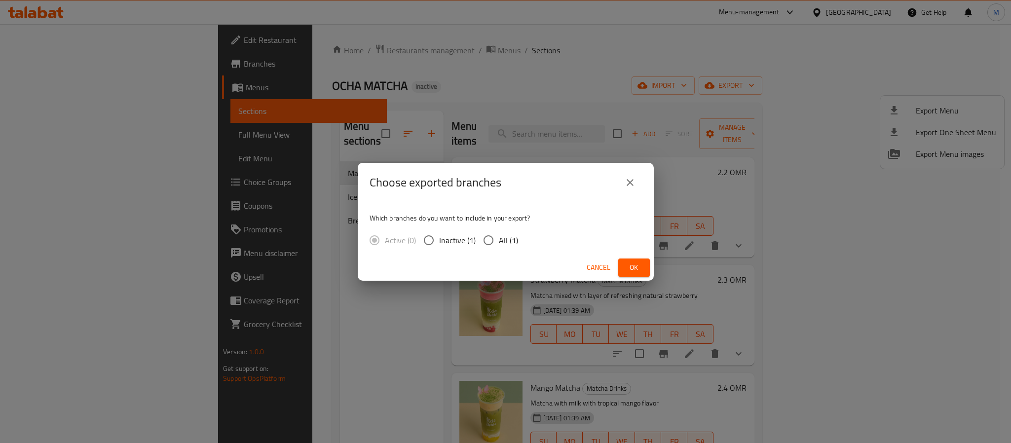
click at [512, 243] on span "All (1)" at bounding box center [508, 240] width 19 height 12
click at [499, 243] on input "All (1)" at bounding box center [488, 240] width 21 height 21
radio input "true"
click at [640, 261] on span "Ok" at bounding box center [634, 267] width 16 height 12
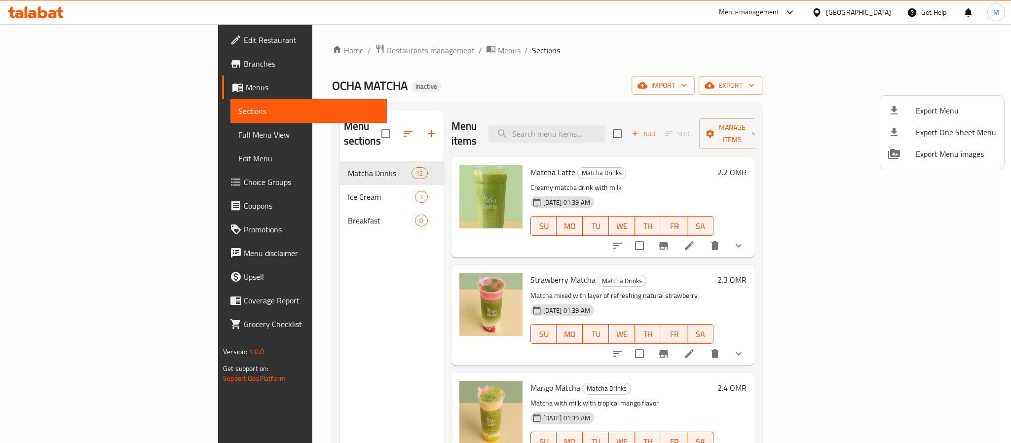
click at [711, 195] on div at bounding box center [505, 221] width 1011 height 443
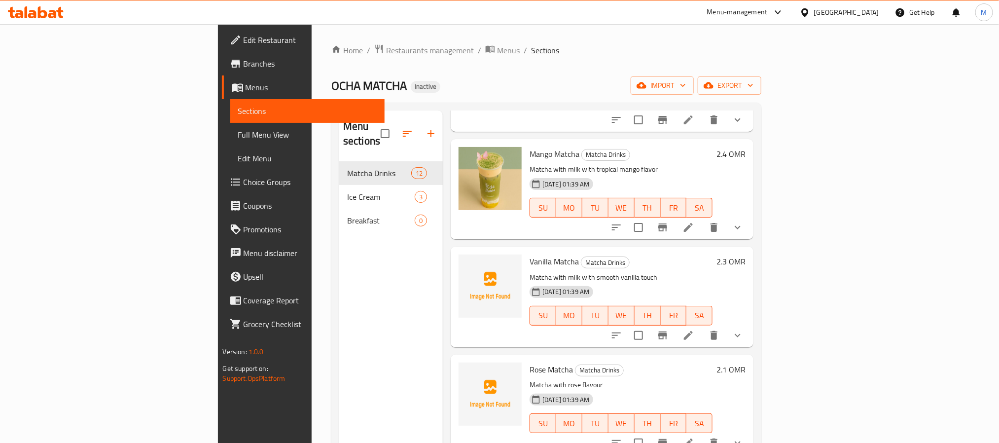
scroll to position [222, 0]
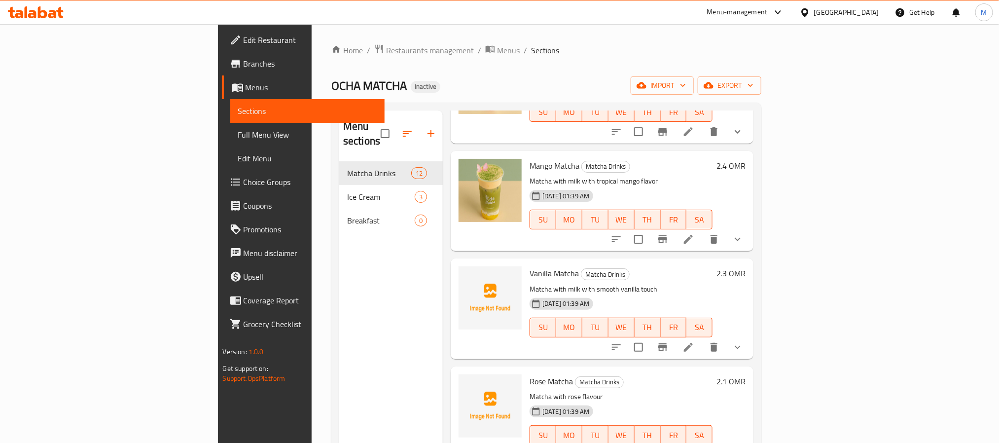
click at [530, 266] on span "Vanilla Matcha" at bounding box center [554, 273] width 49 height 15
copy h6 "Vanilla Matcha"
click at [744, 341] on icon "show more" at bounding box center [738, 347] width 12 height 12
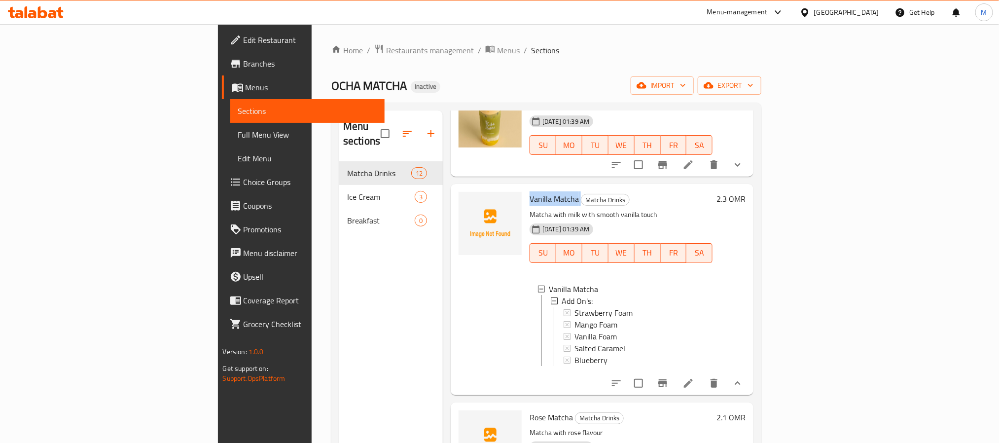
scroll to position [296, 0]
click at [530, 192] on span "Vanilla Matcha" at bounding box center [554, 199] width 49 height 15
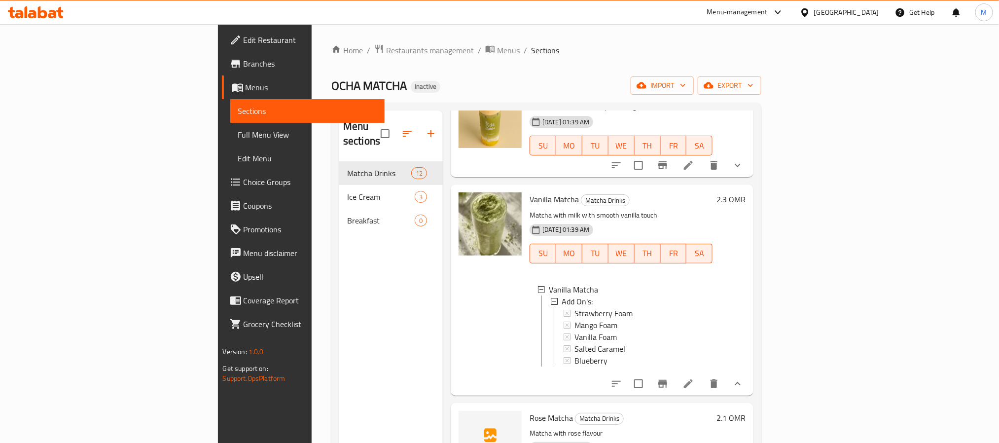
click at [455, 296] on div at bounding box center [490, 289] width 71 height 203
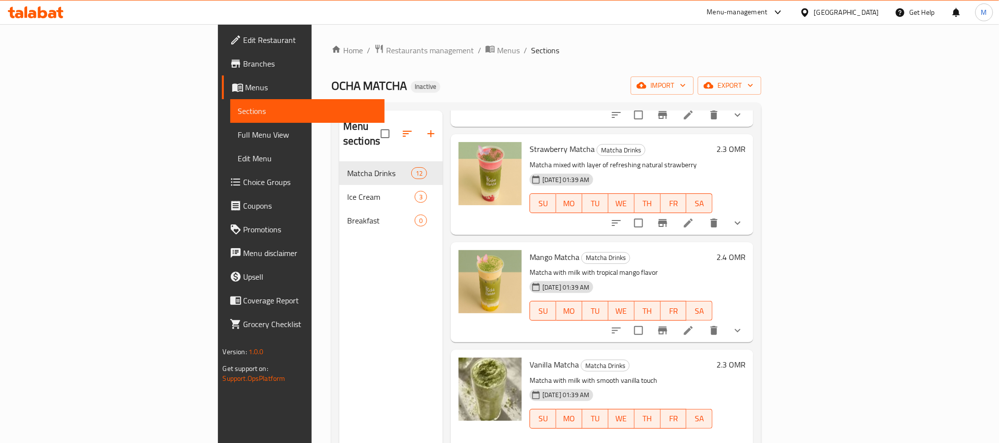
scroll to position [0, 0]
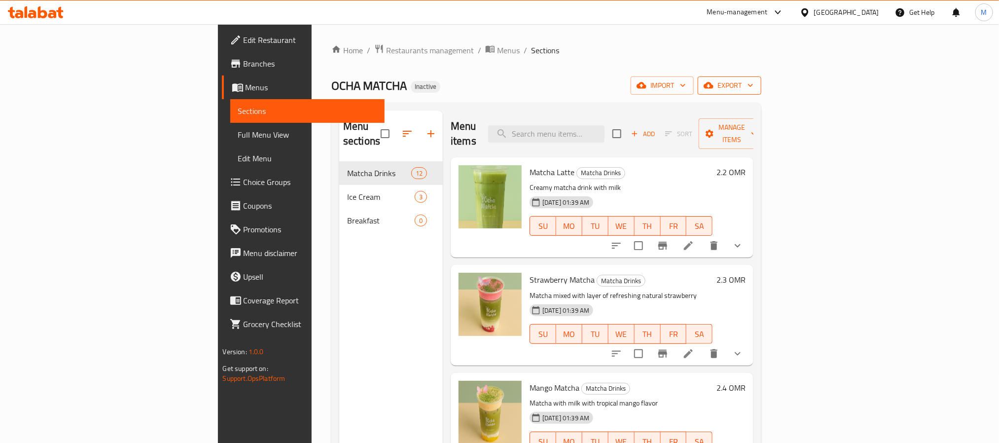
click at [754, 83] on span "export" at bounding box center [730, 85] width 48 height 12
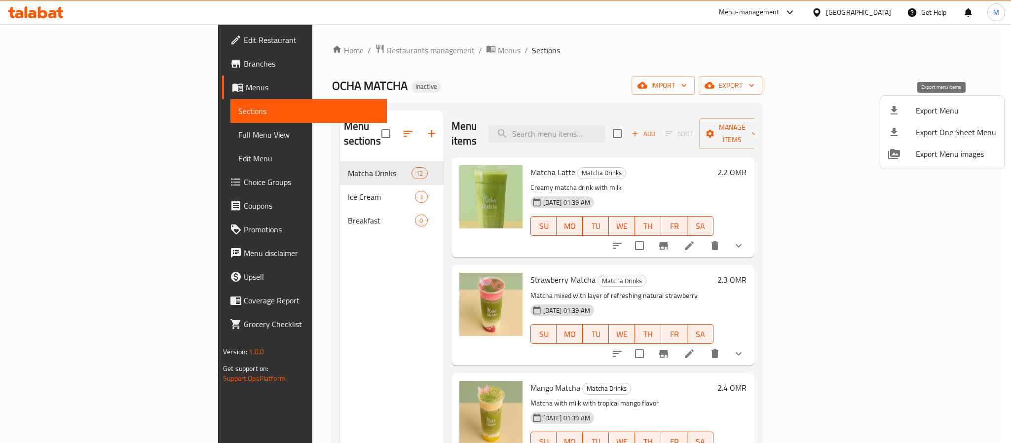
click at [953, 102] on li "Export Menu" at bounding box center [942, 111] width 124 height 22
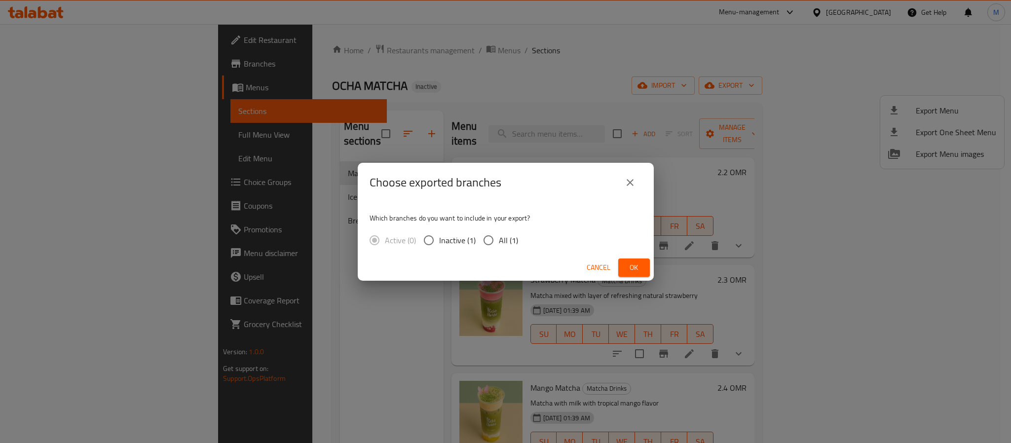
click at [486, 244] on input "All (1)" at bounding box center [488, 240] width 21 height 21
radio input "true"
click at [634, 262] on span "Ok" at bounding box center [634, 267] width 16 height 12
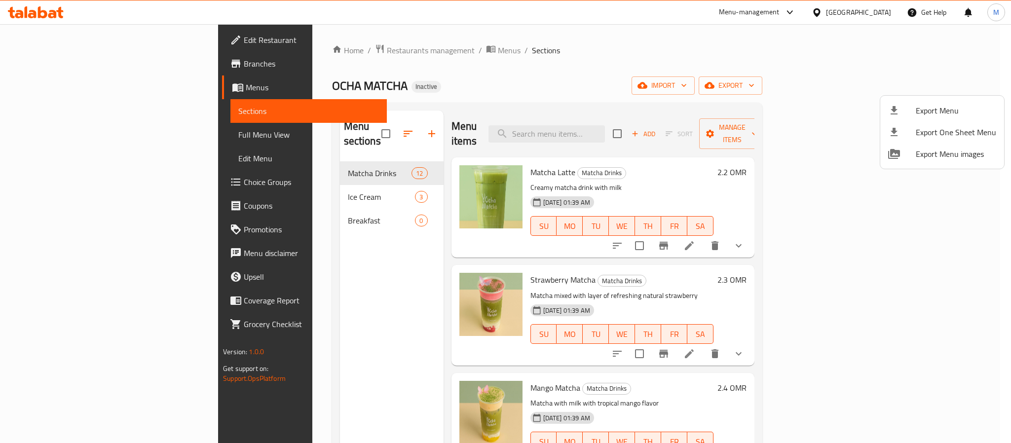
drag, startPoint x: 71, startPoint y: 84, endPoint x: 41, endPoint y: 74, distance: 31.4
click at [71, 84] on div at bounding box center [505, 221] width 1011 height 443
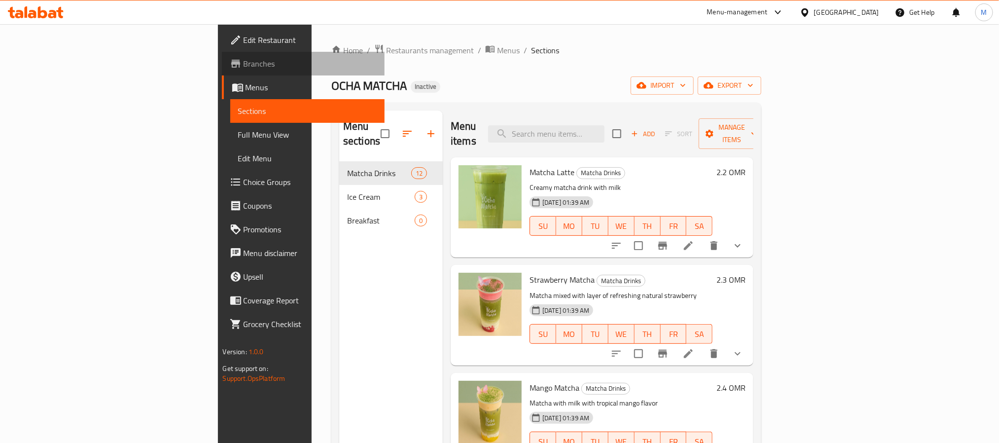
click at [244, 65] on span "Branches" at bounding box center [310, 64] width 133 height 12
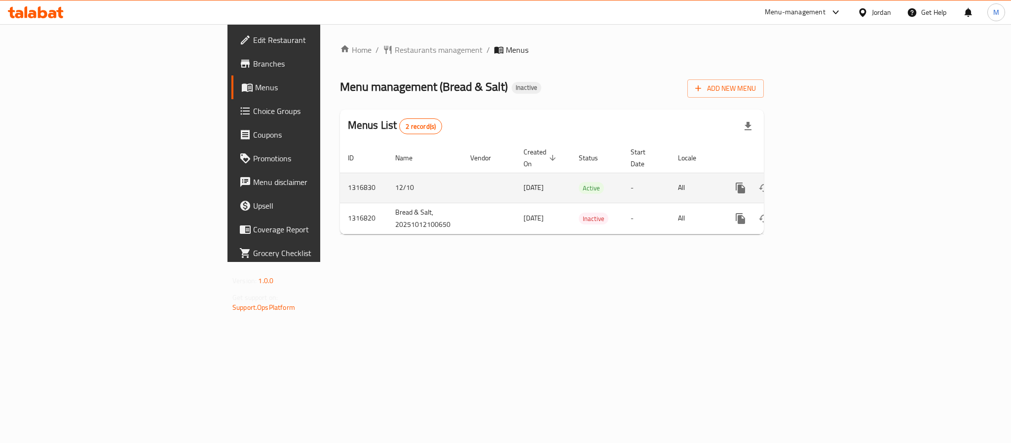
click at [823, 176] on link "enhanced table" at bounding box center [812, 188] width 24 height 24
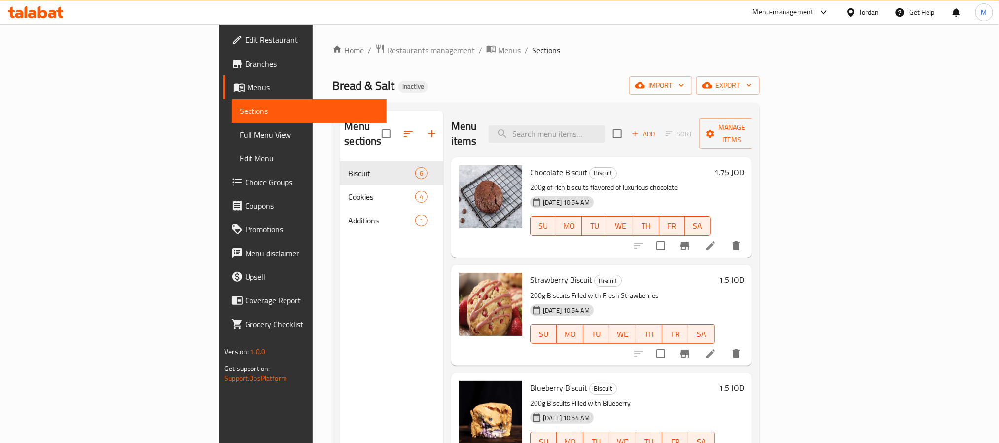
click at [760, 95] on div "Home / Restaurants management / Menus / Sections Bread & Salt Inactive import e…" at bounding box center [545, 302] width 427 height 517
click at [752, 86] on span "export" at bounding box center [728, 85] width 48 height 12
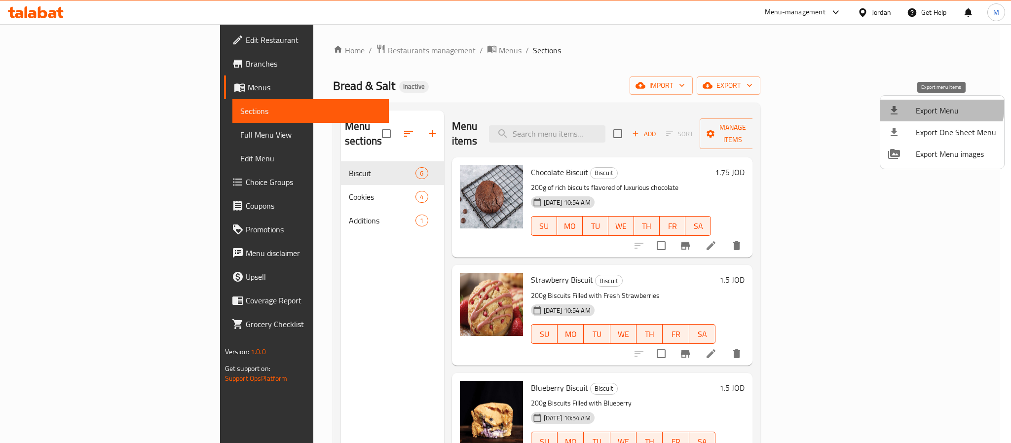
click at [938, 106] on span "Export Menu" at bounding box center [956, 111] width 80 height 12
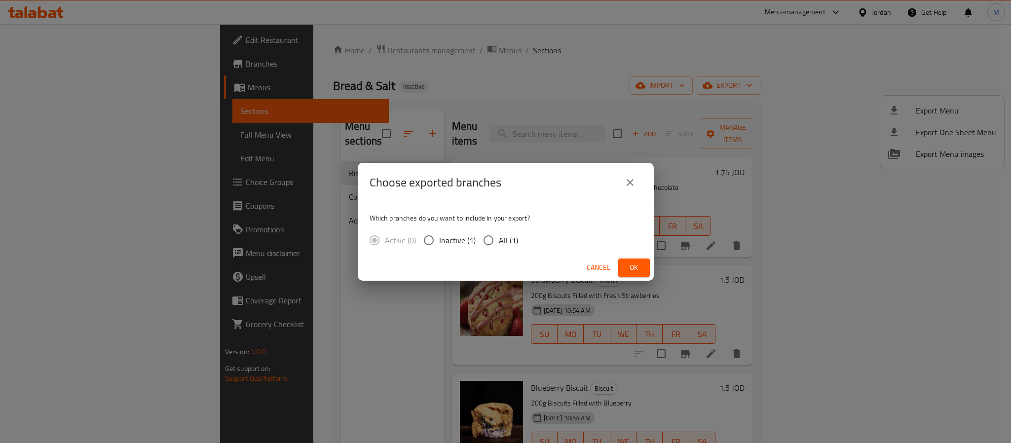
click at [509, 240] on span "All (1)" at bounding box center [508, 240] width 19 height 12
click at [499, 240] on input "All (1)" at bounding box center [488, 240] width 21 height 21
radio input "true"
click at [645, 262] on button "Ok" at bounding box center [634, 267] width 32 height 18
